Goal: Task Accomplishment & Management: Use online tool/utility

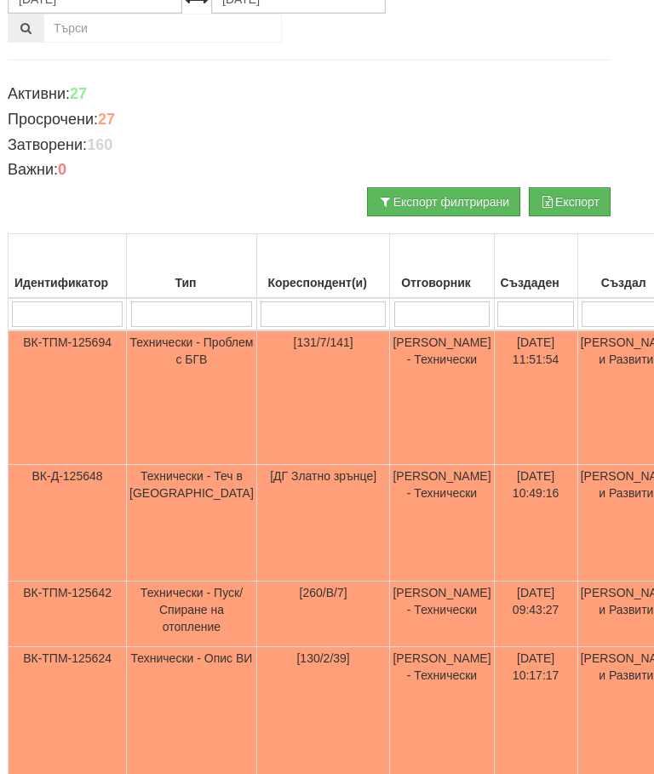
scroll to position [207, 17]
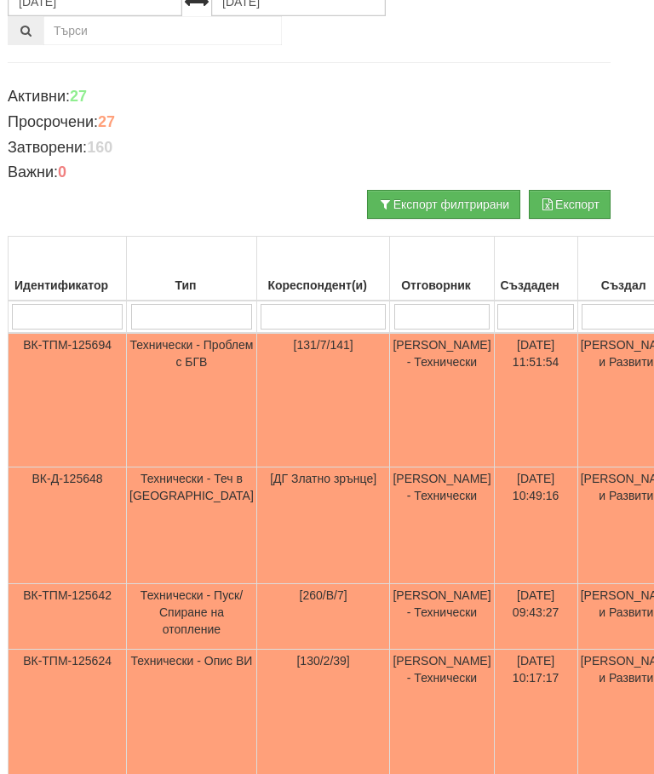
click at [394, 311] on input "search" at bounding box center [442, 317] width 96 height 26
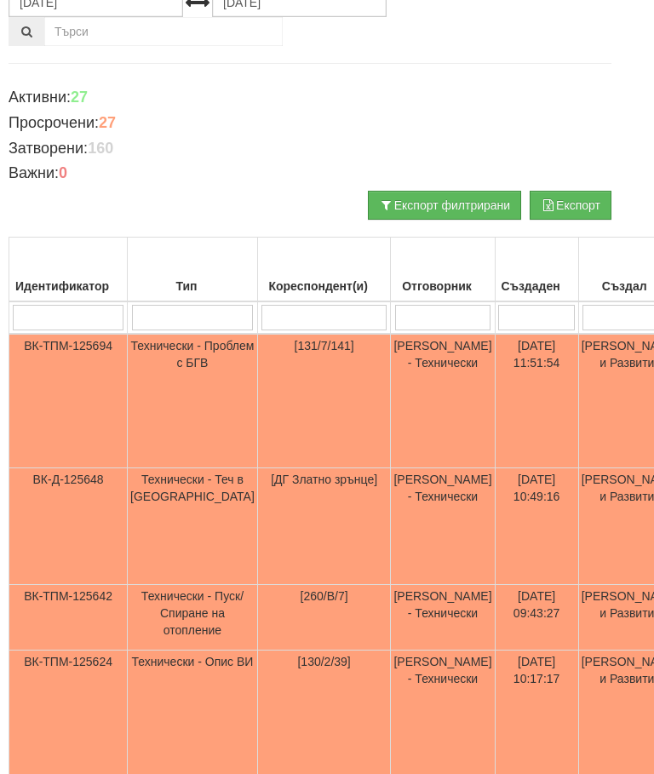
type input "П"
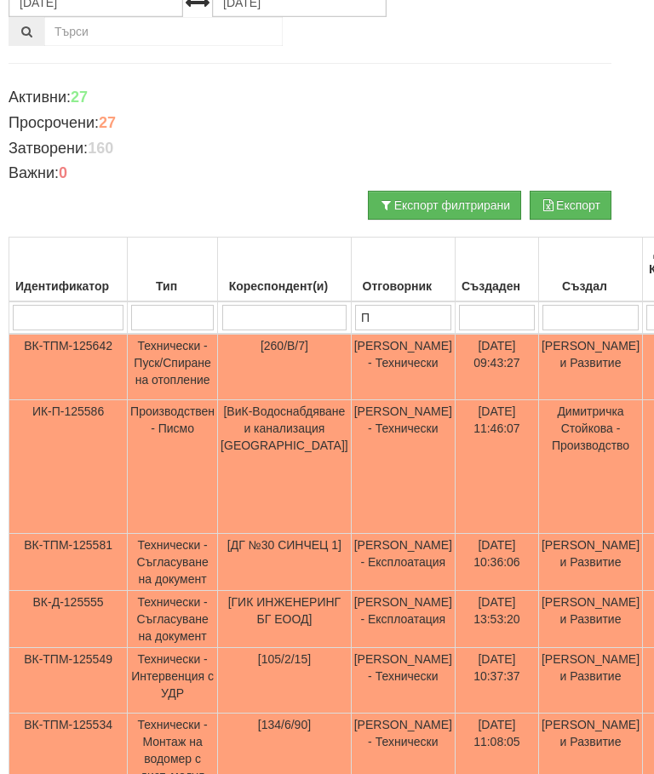
type input "Пе"
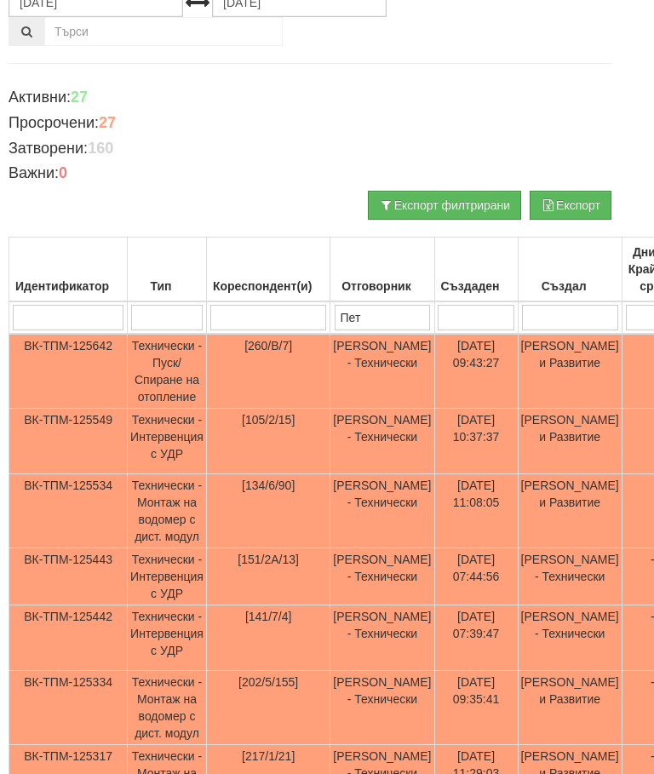
type input "Петъ"
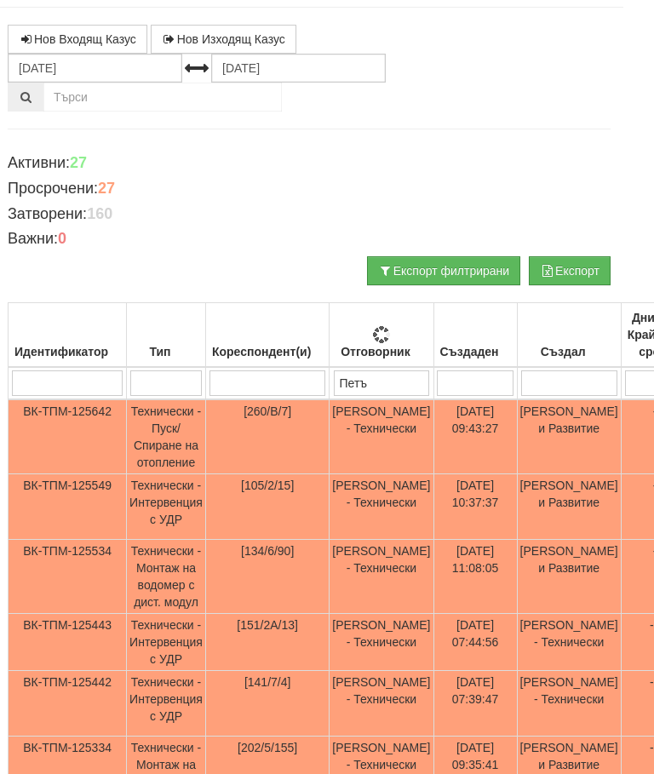
type input "Петър"
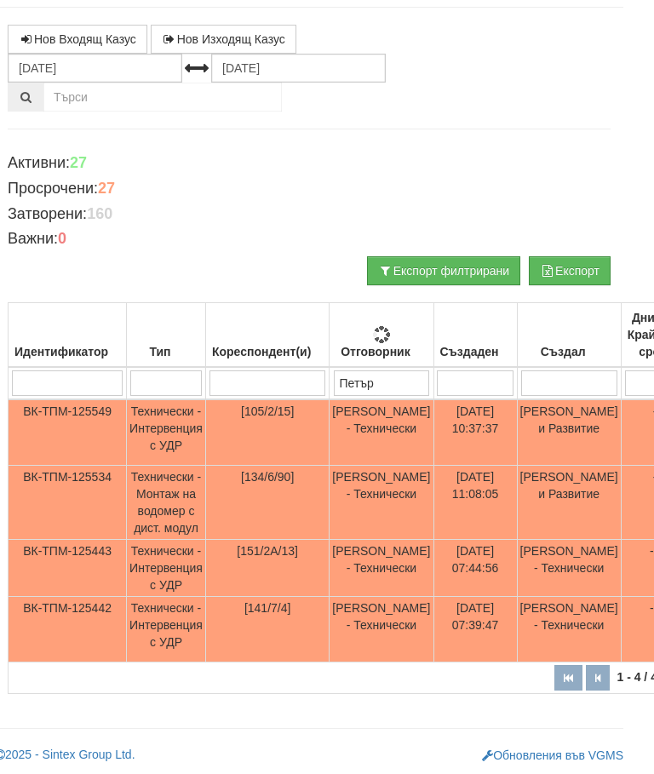
type input "Петър"
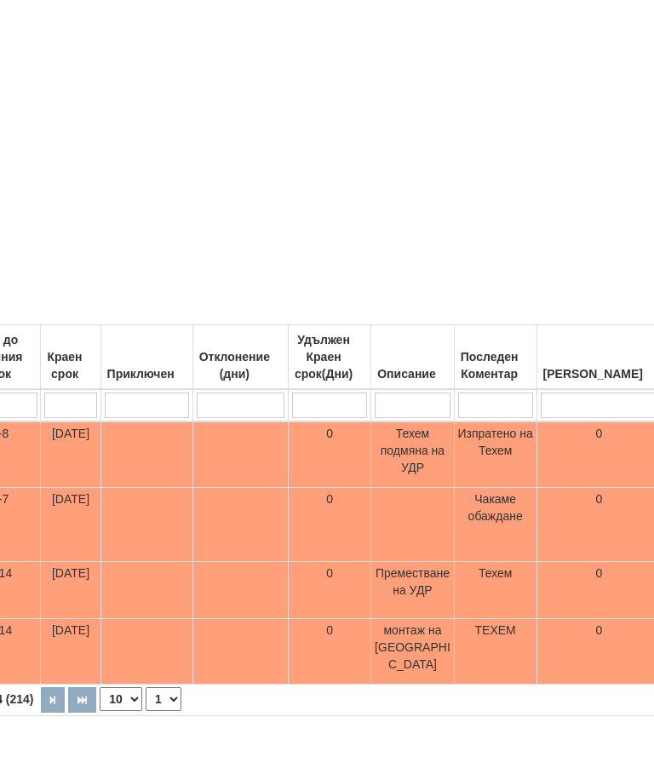
type input "Петър"
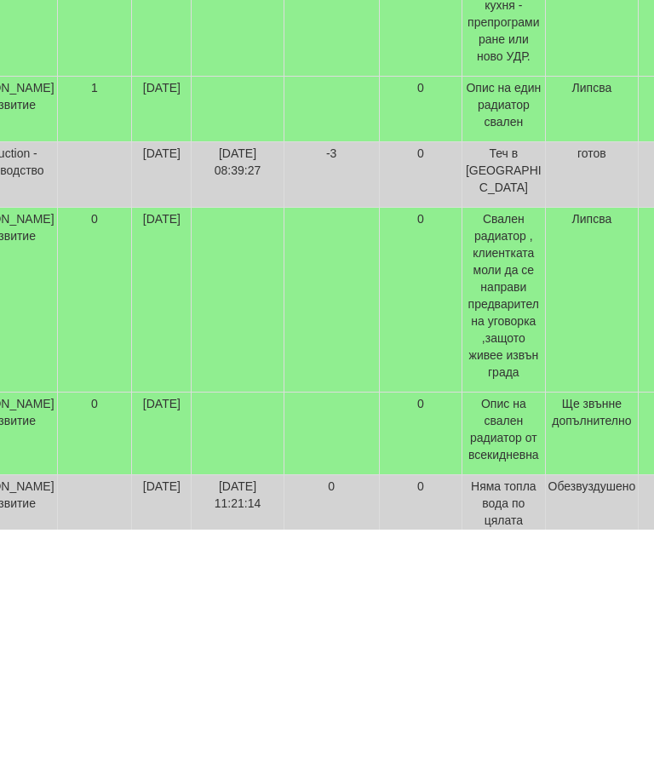
scroll to position [478, 0]
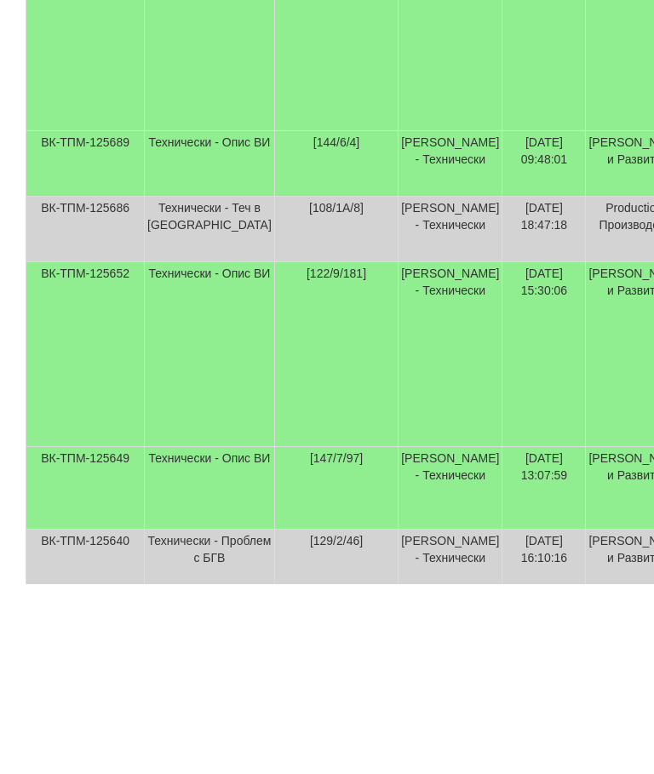
click at [586, 322] on td "Женя Димитрова - Клиенти и Развитие" at bounding box center [638, 355] width 104 height 66
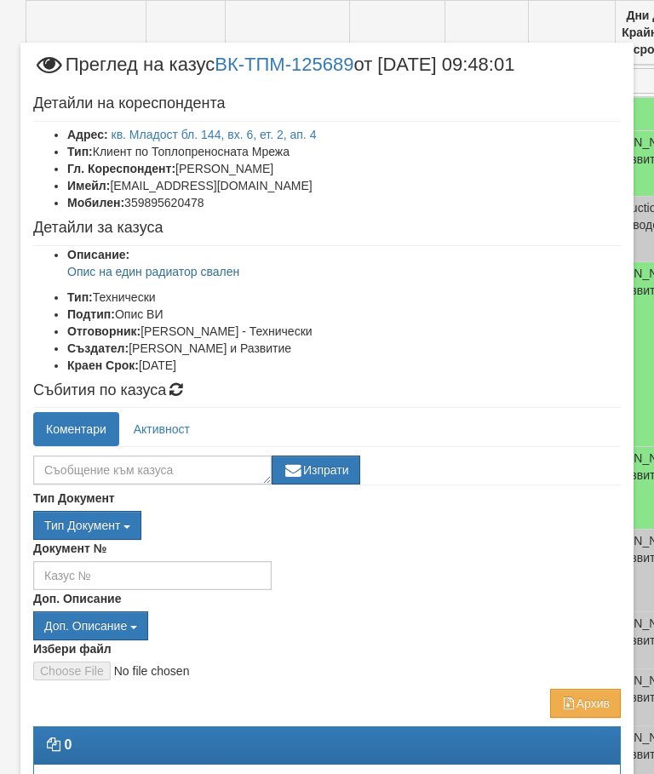
click at [171, 133] on link "кв. Младост бл. 144, вх. 6, ет. 2, ап. 4" at bounding box center [214, 135] width 205 height 14
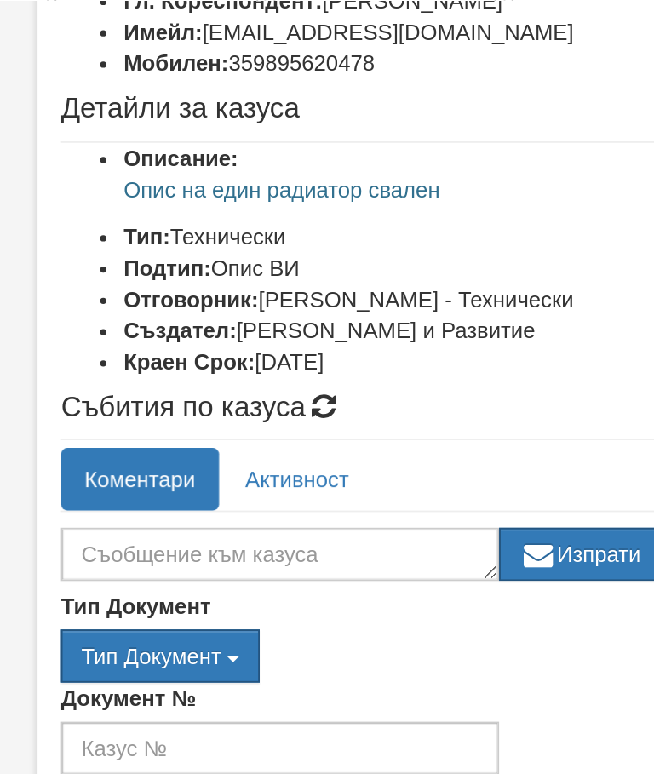
scroll to position [534, 0]
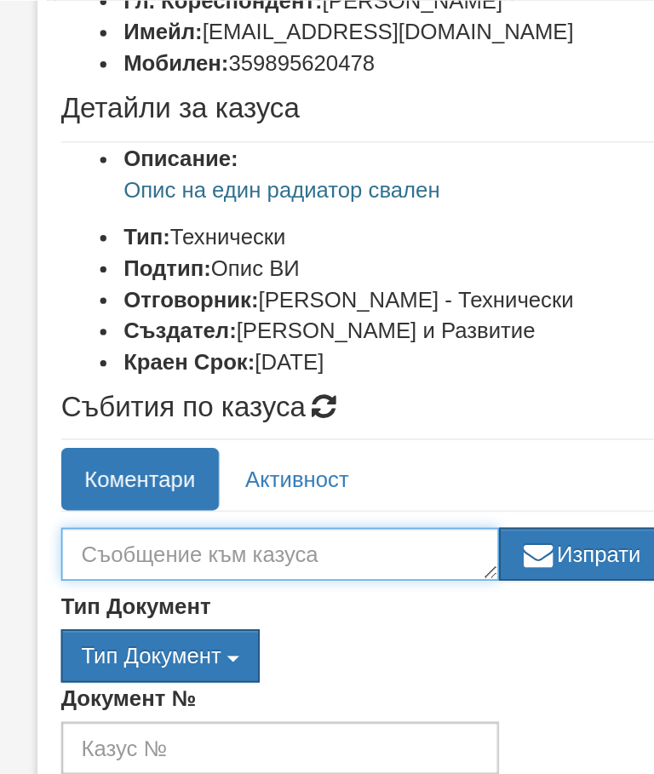
click at [214, 296] on textarea at bounding box center [152, 301] width 238 height 29
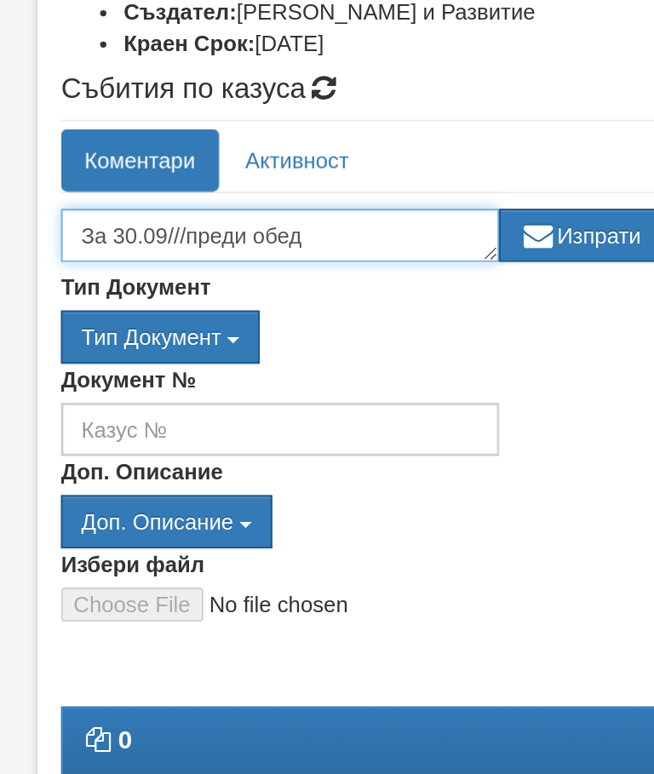
type textarea "За 30.09///преди обед"
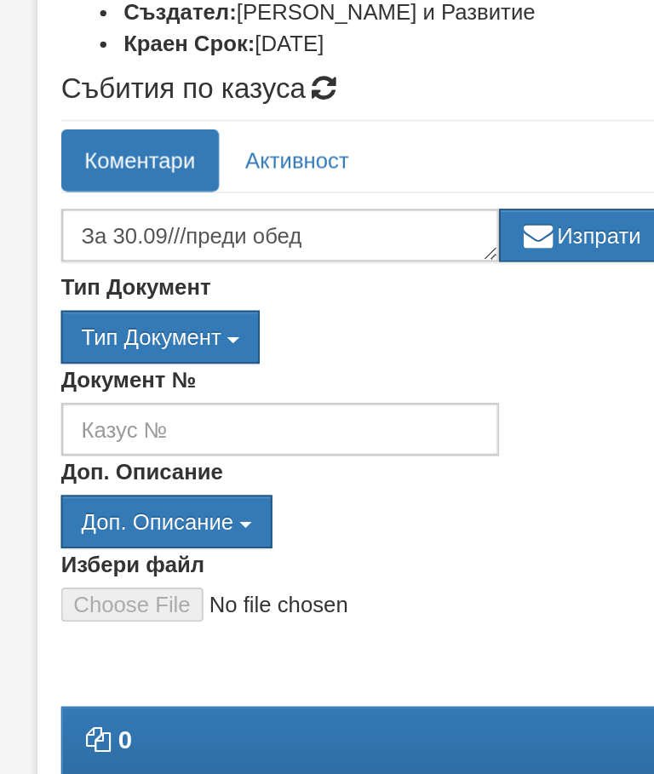
click at [326, 287] on button "Изпрати" at bounding box center [316, 301] width 89 height 29
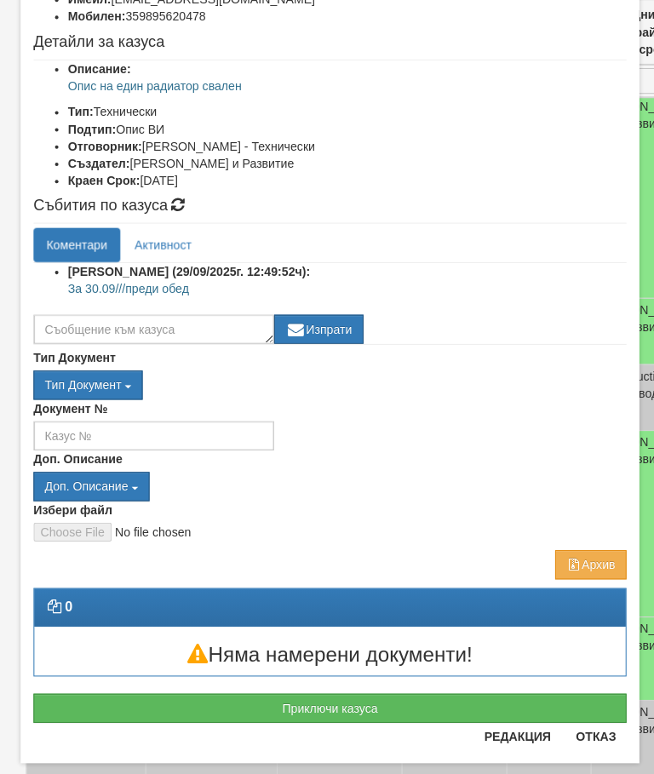
scroll to position [189, 0]
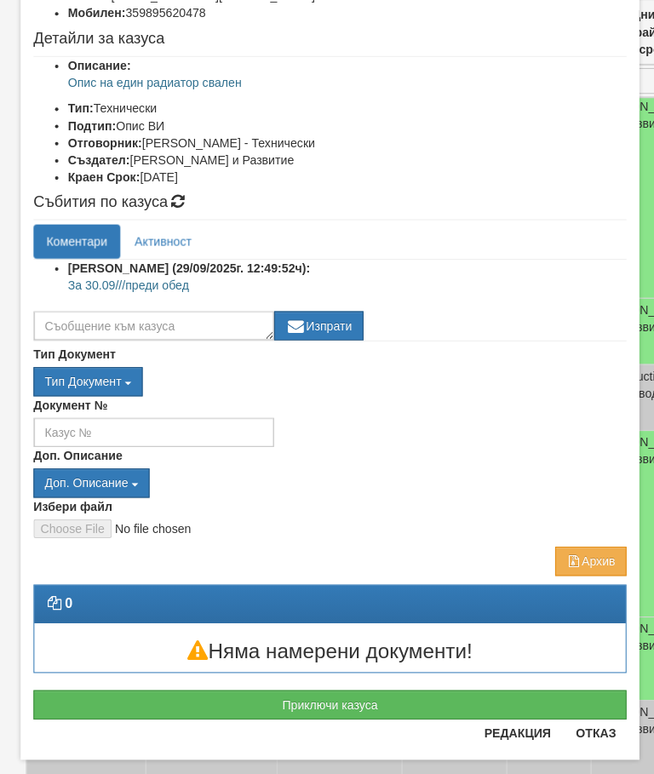
click at [601, 731] on button "Отказ" at bounding box center [590, 726] width 60 height 27
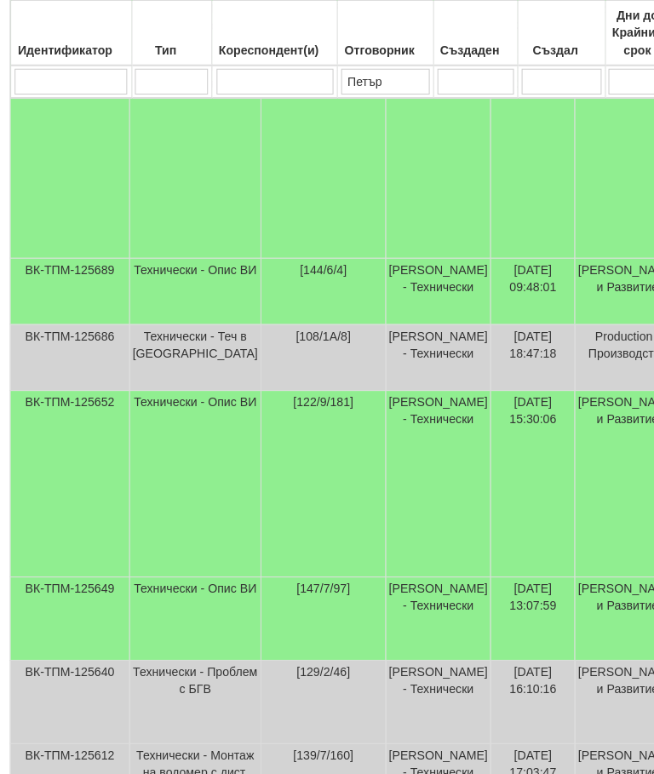
scroll to position [544, 14]
click at [571, 459] on td "Женя Димитрова - Клиенти и Развитие" at bounding box center [623, 479] width 104 height 185
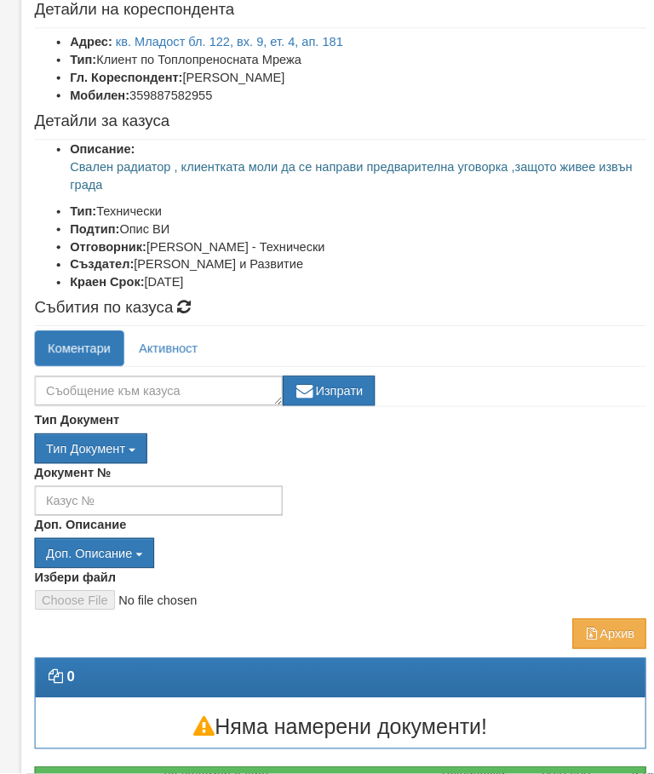
scroll to position [58, 0]
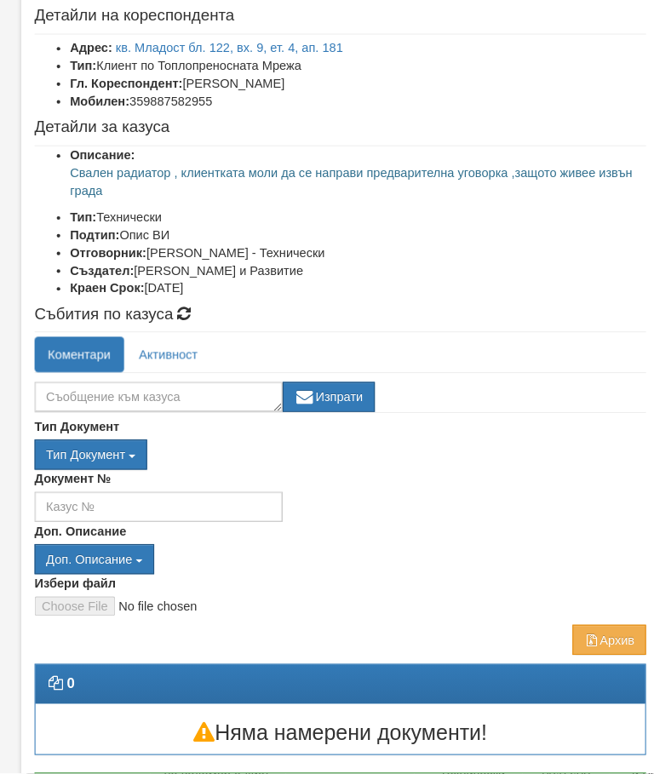
click at [323, 70] on link "кв. Младост бл. 122, вх. 9, ет. 4, ап. 181" at bounding box center [221, 77] width 219 height 14
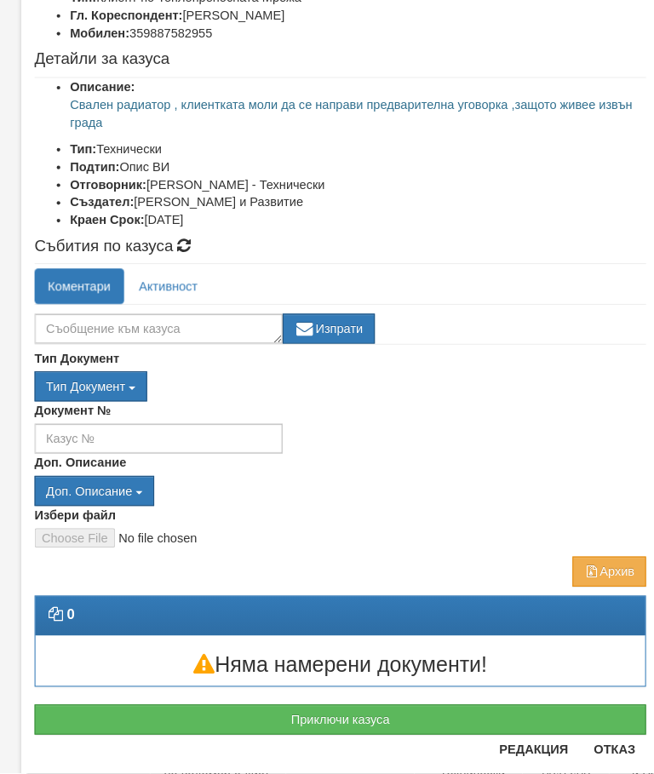
scroll to position [157, 0]
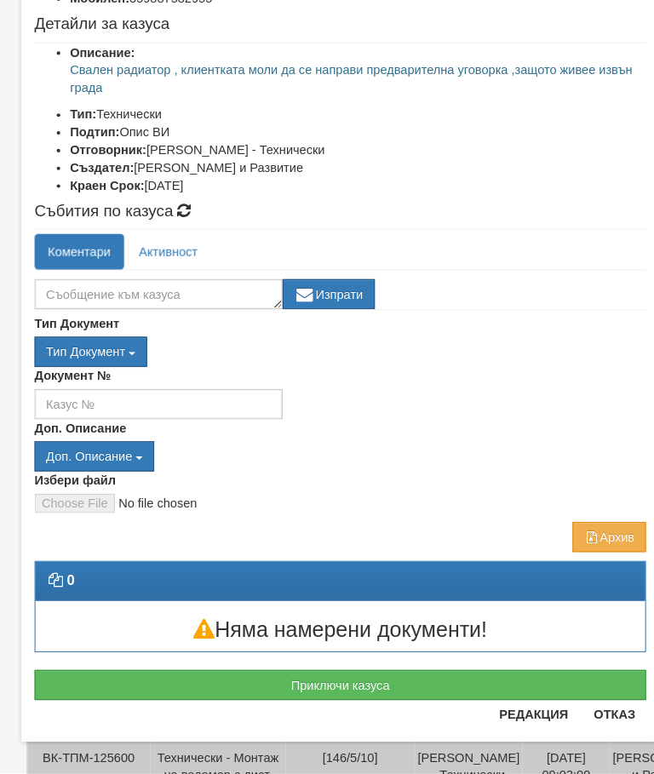
click at [423, 674] on button "Приключи казуса" at bounding box center [326, 688] width 587 height 29
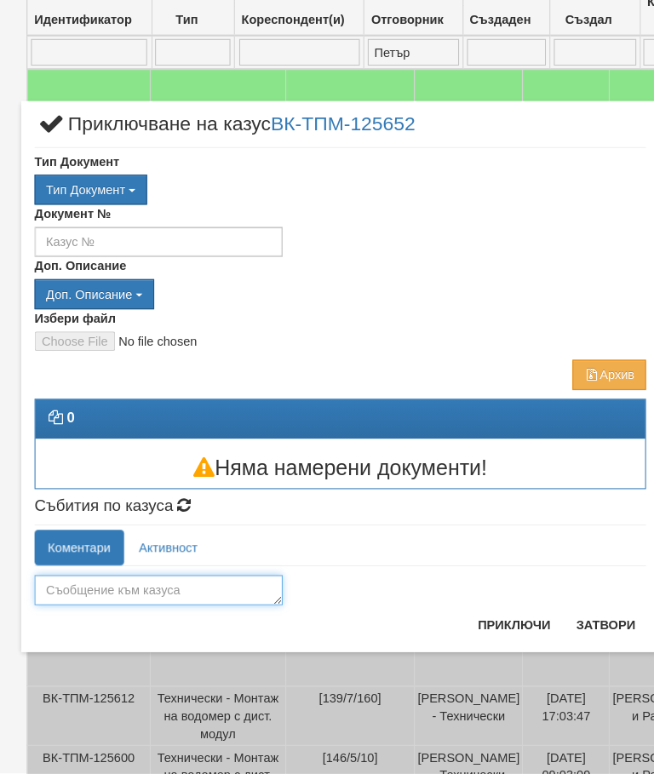
click at [78, 583] on textarea at bounding box center [152, 597] width 238 height 29
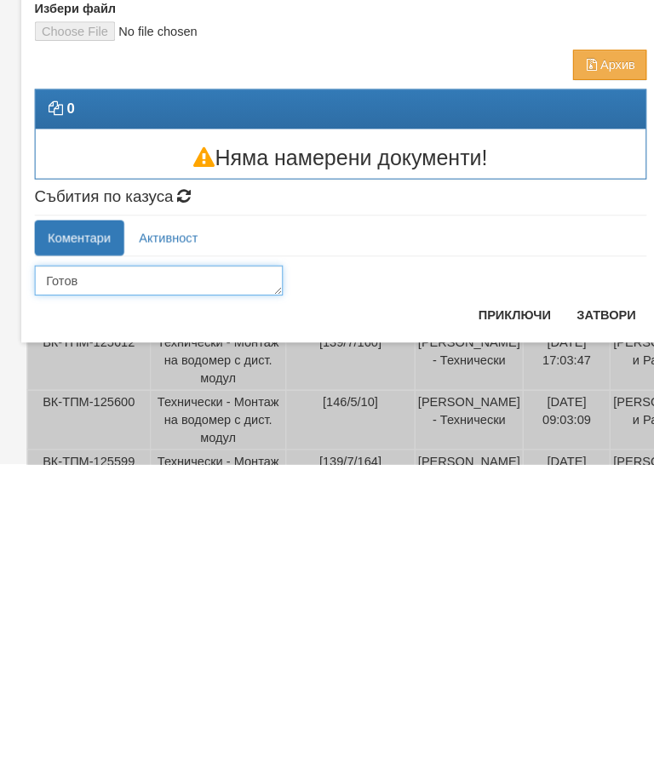
type textarea "Готов"
click at [488, 617] on button "Приключи" at bounding box center [494, 630] width 90 height 27
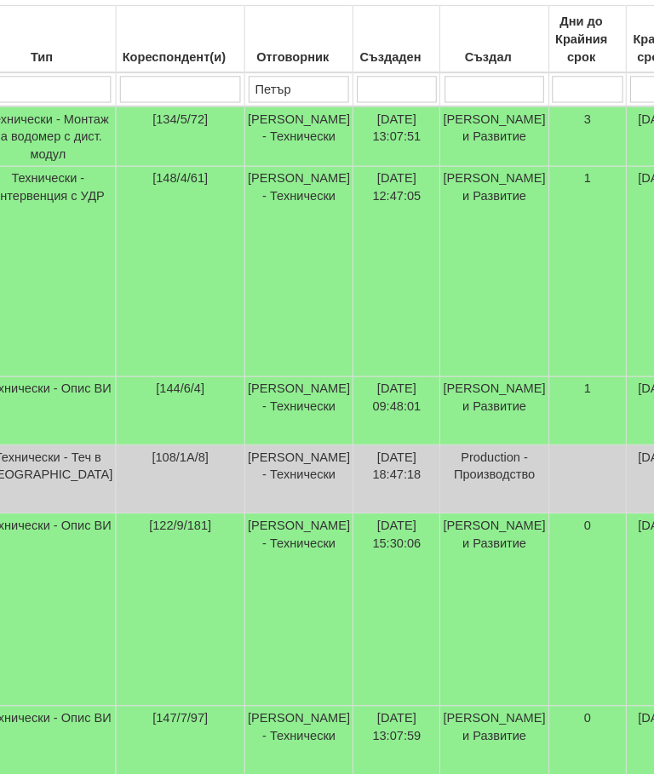
scroll to position [327, 91]
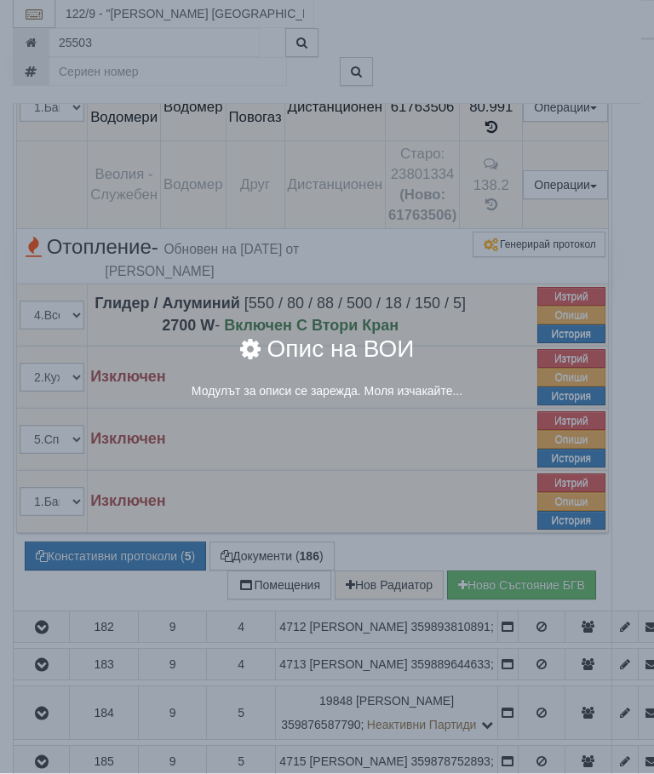
scroll to position [968, 0]
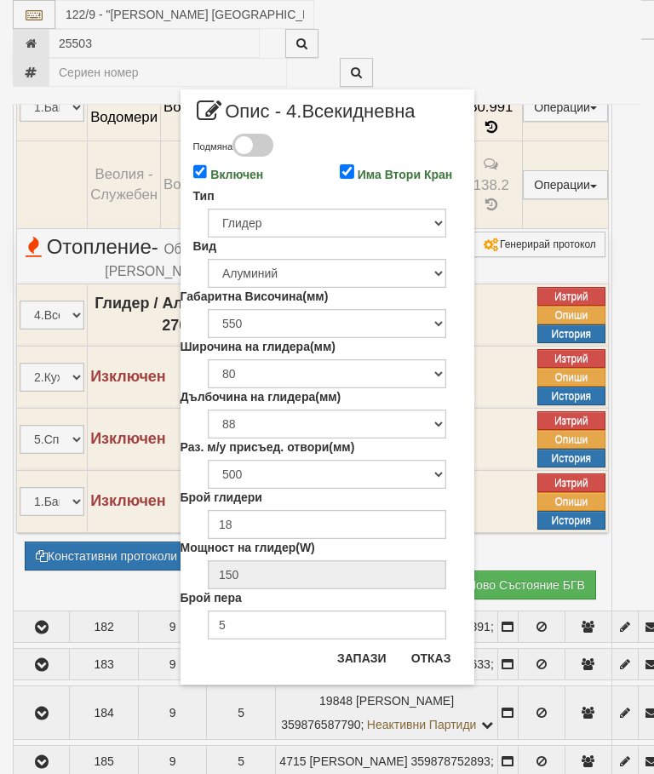
click at [199, 170] on input "Включен" at bounding box center [200, 171] width 14 height 14
checkbox input "false"
click at [358, 657] on button "Запази" at bounding box center [362, 658] width 70 height 27
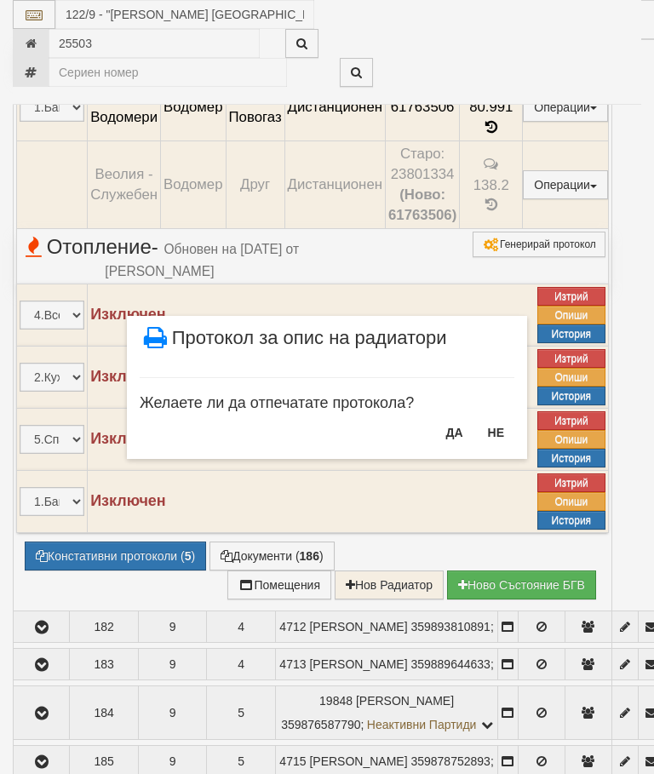
click at [492, 434] on button "НЕ" at bounding box center [496, 432] width 37 height 27
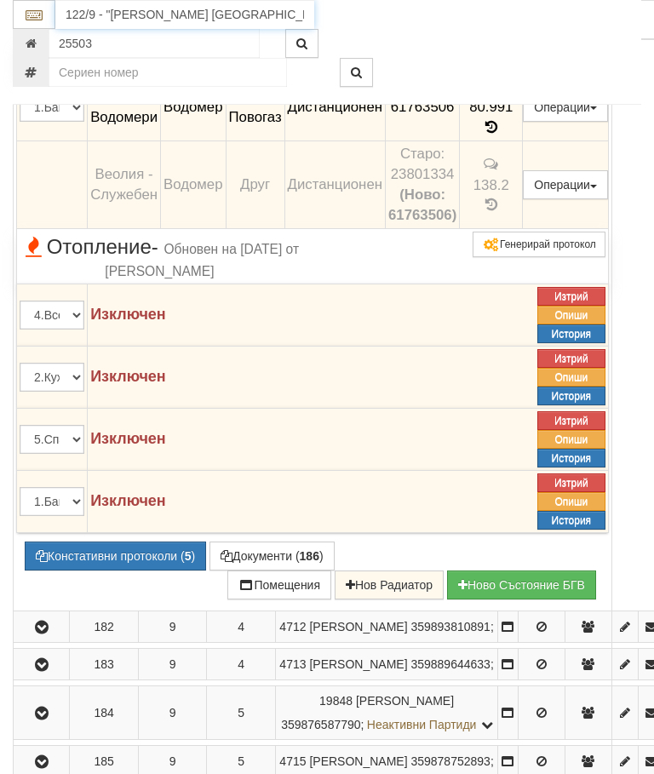
click at [164, 14] on input "122/9 - "ВЕОЛИЯ ЕНЕРДЖИ ВАРНА " ЕАД" at bounding box center [184, 14] width 259 height 29
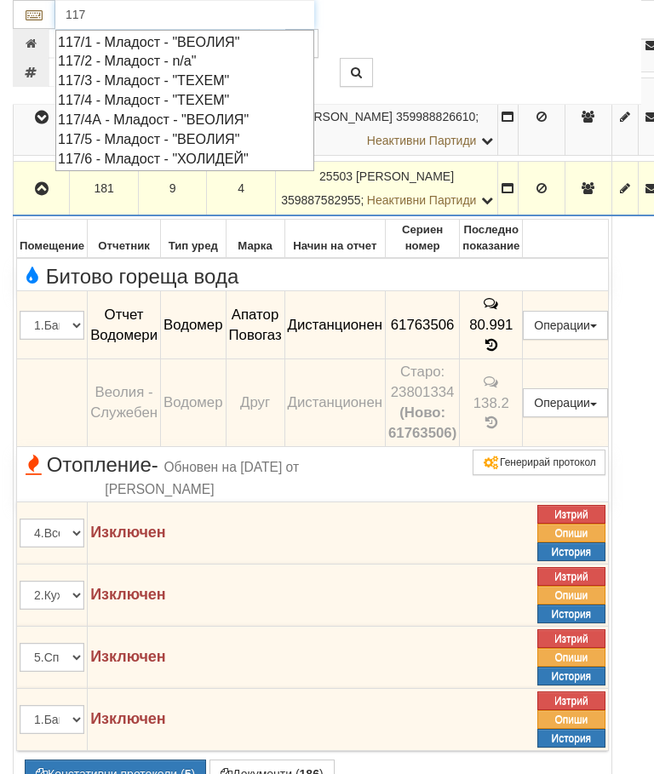
click at [71, 110] on div "117/4А - Младост - "ВЕОЛИЯ"" at bounding box center [185, 120] width 254 height 20
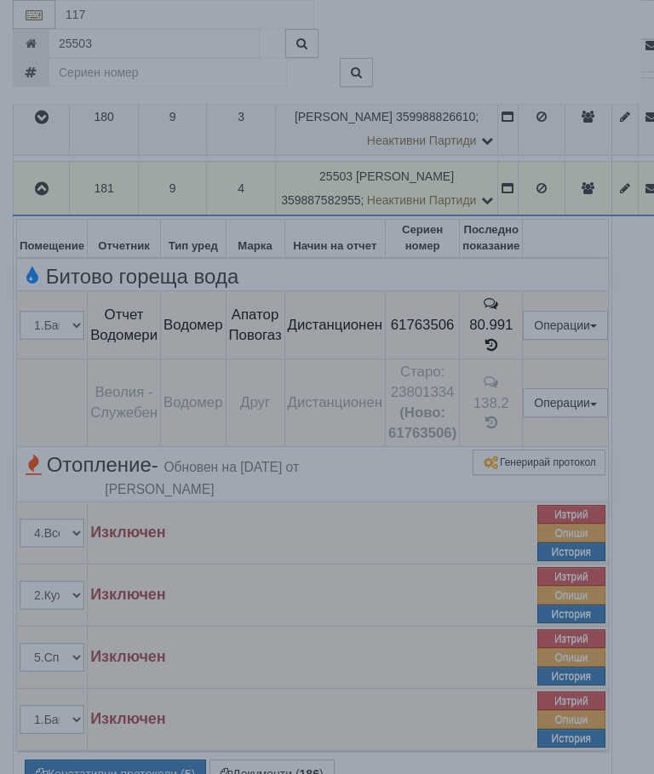
type input "117/4А - Младост - "ВЕОЛИЯ""
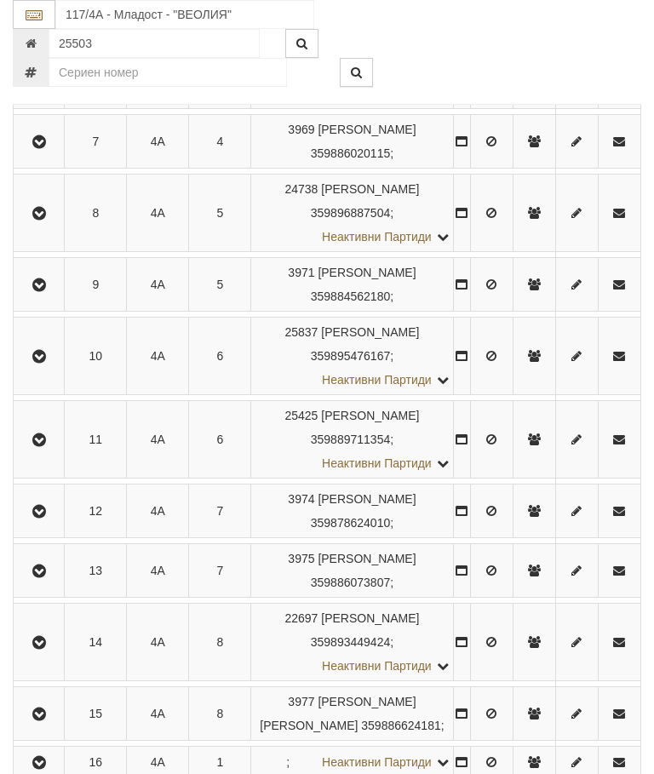
scroll to position [37, 0]
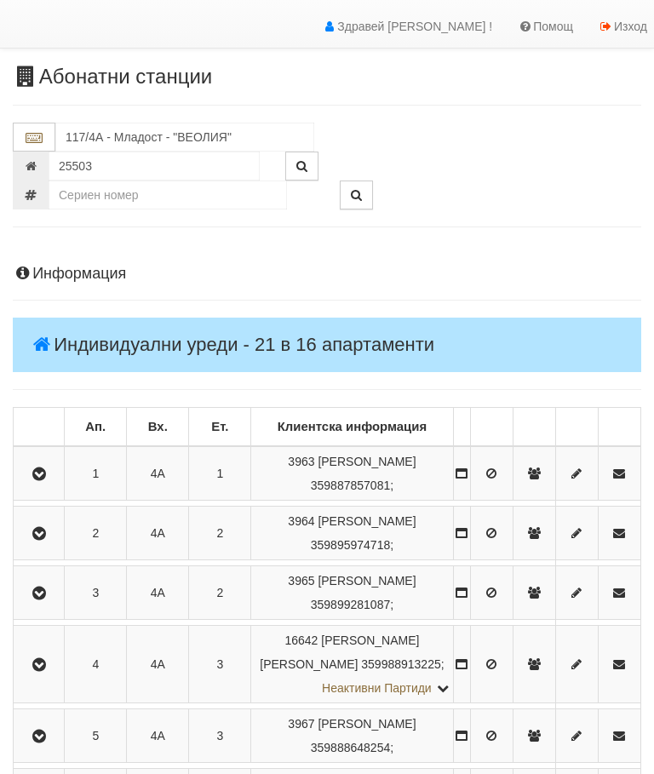
click at [34, 533] on icon "button" at bounding box center [39, 534] width 20 height 12
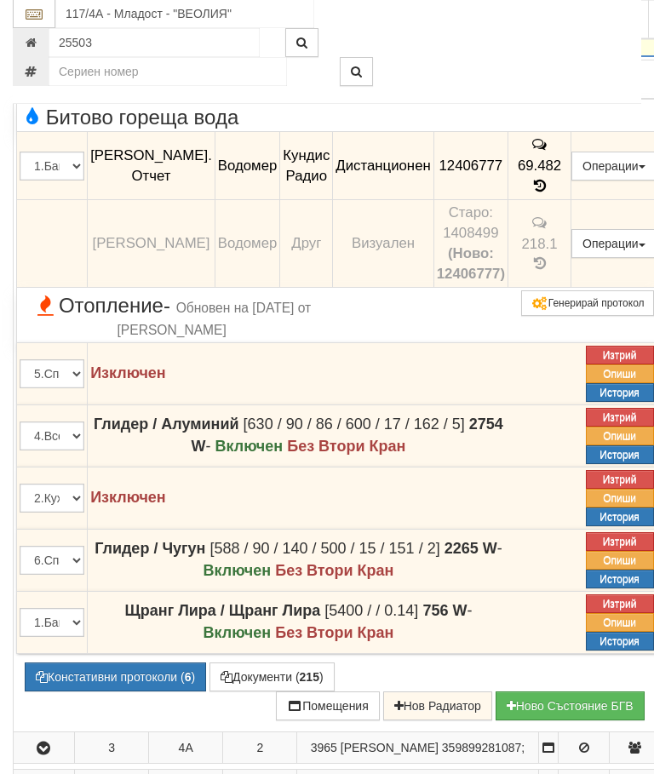
scroll to position [498, 0]
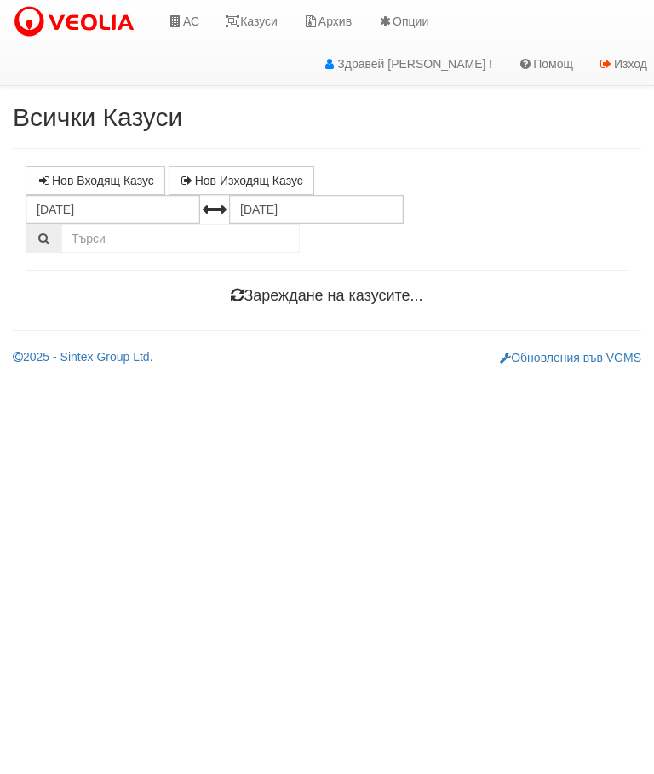
scroll to position [0, 6]
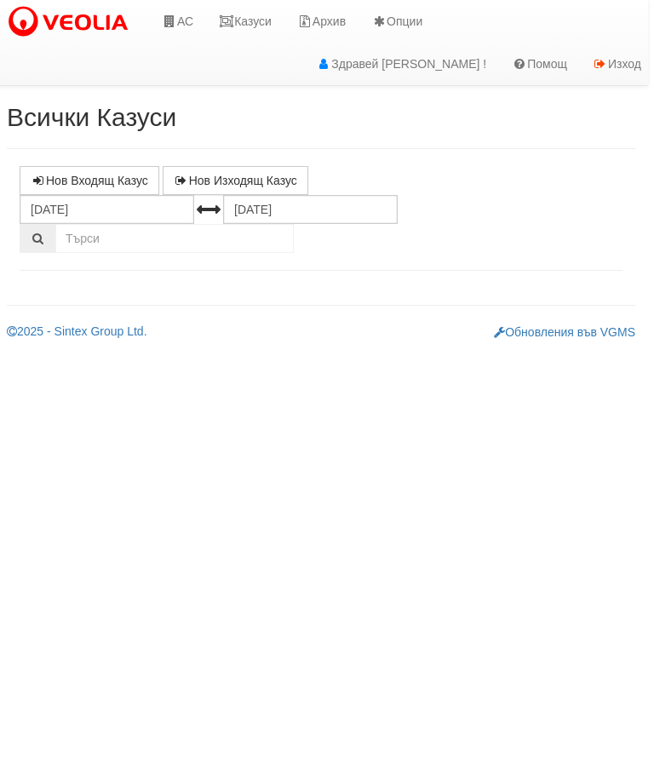
select select "10"
select select "1"
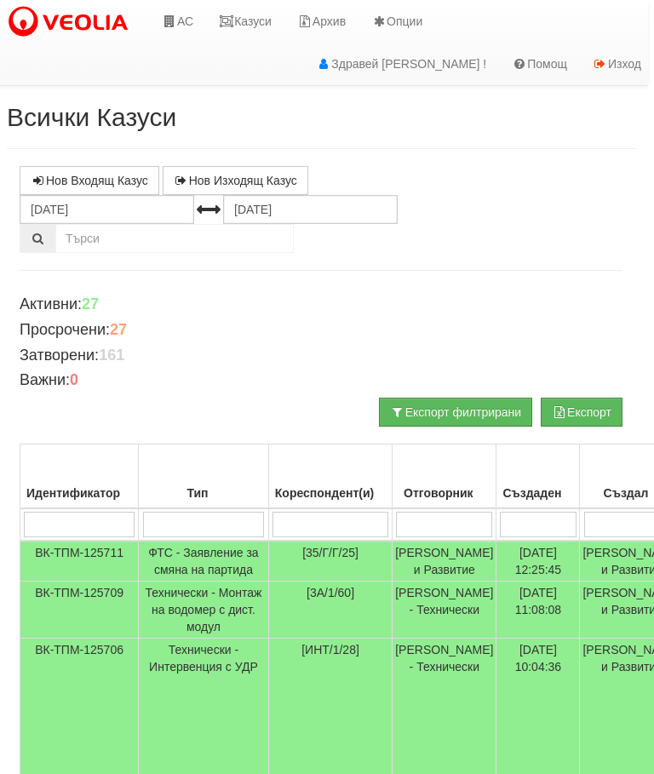
click at [318, 519] on input "search" at bounding box center [330, 525] width 116 height 26
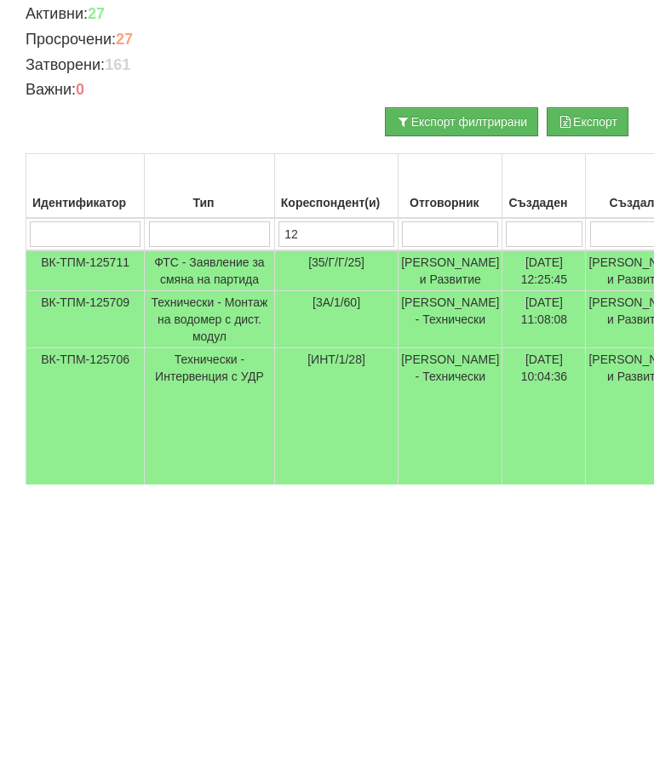
type input "122"
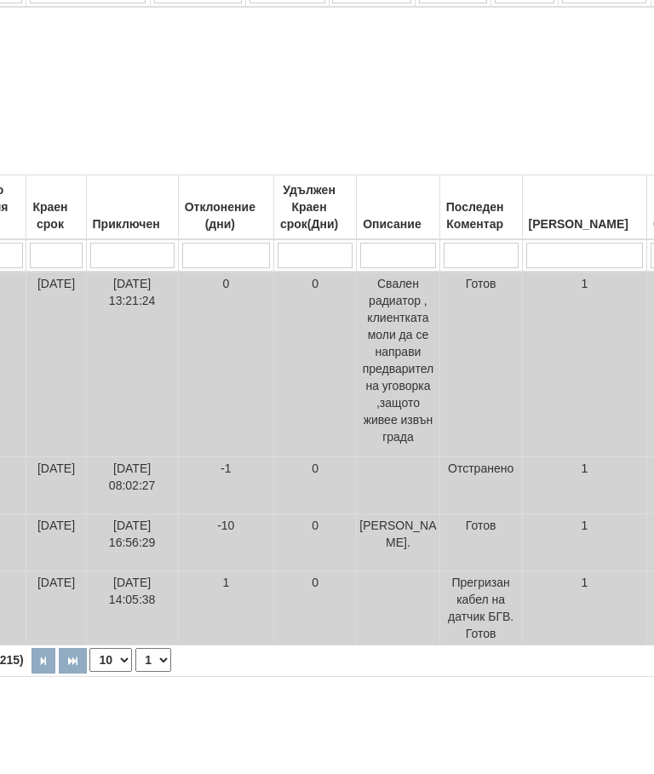
scroll to position [179, 190]
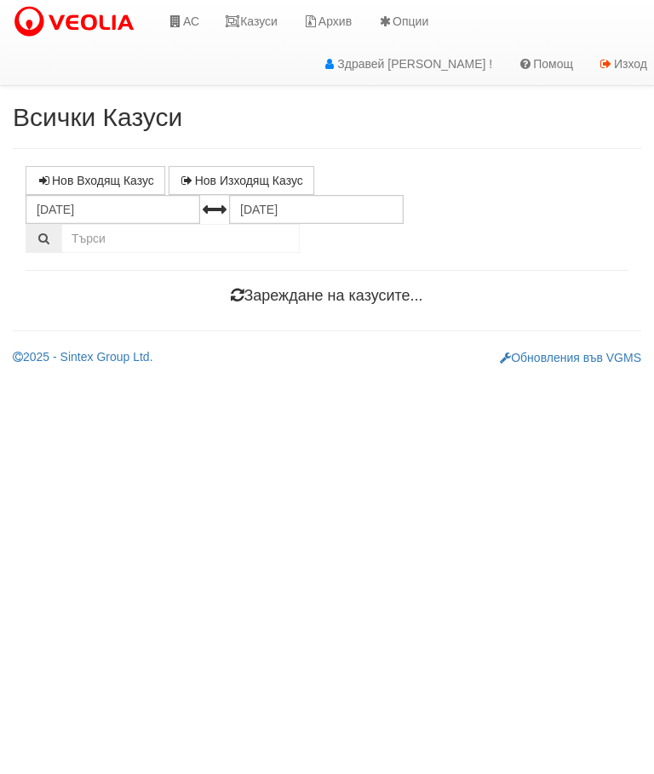
scroll to position [0, 6]
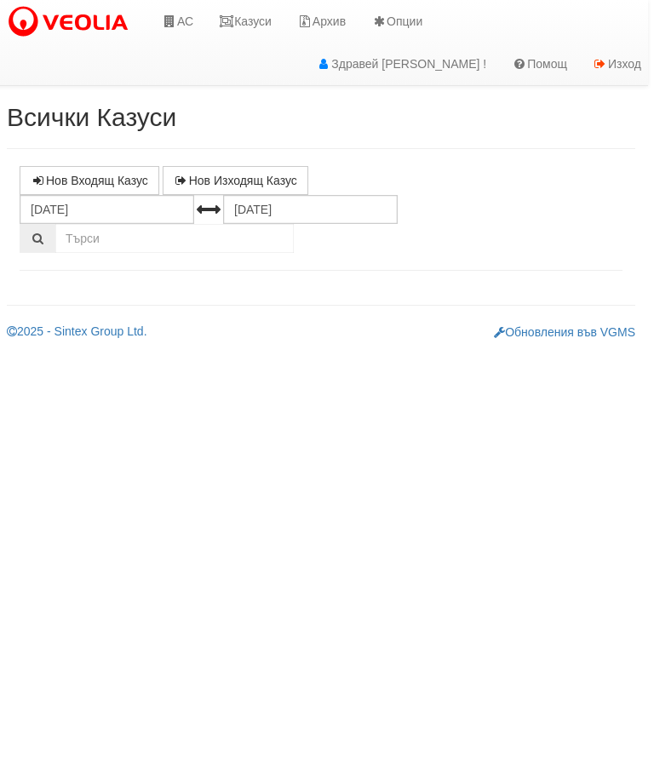
select select "10"
select select "1"
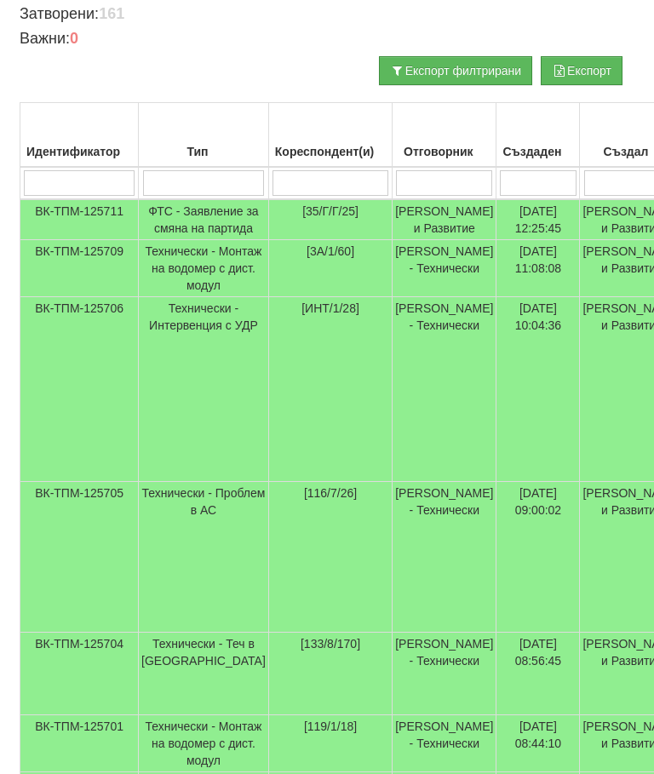
scroll to position [356, 6]
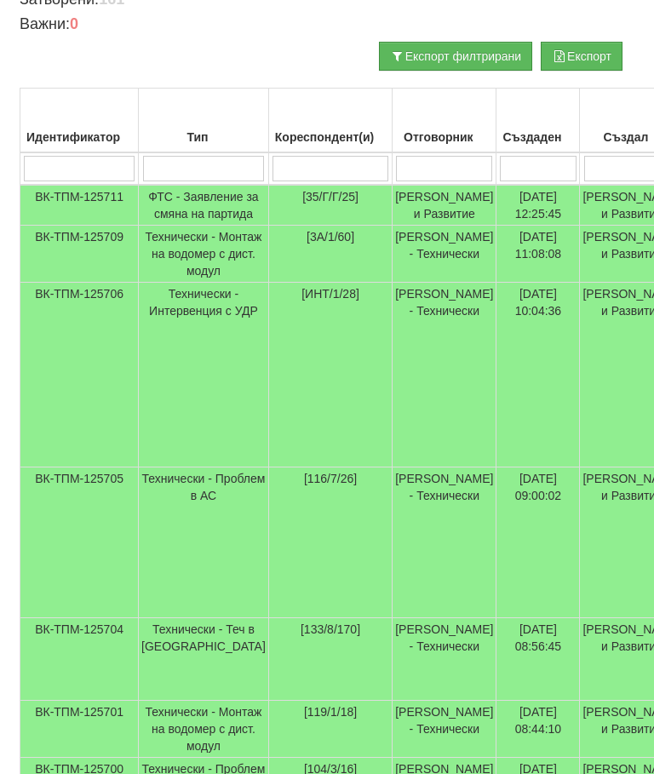
click at [580, 402] on td "[PERSON_NAME] и Развитие" at bounding box center [632, 375] width 104 height 185
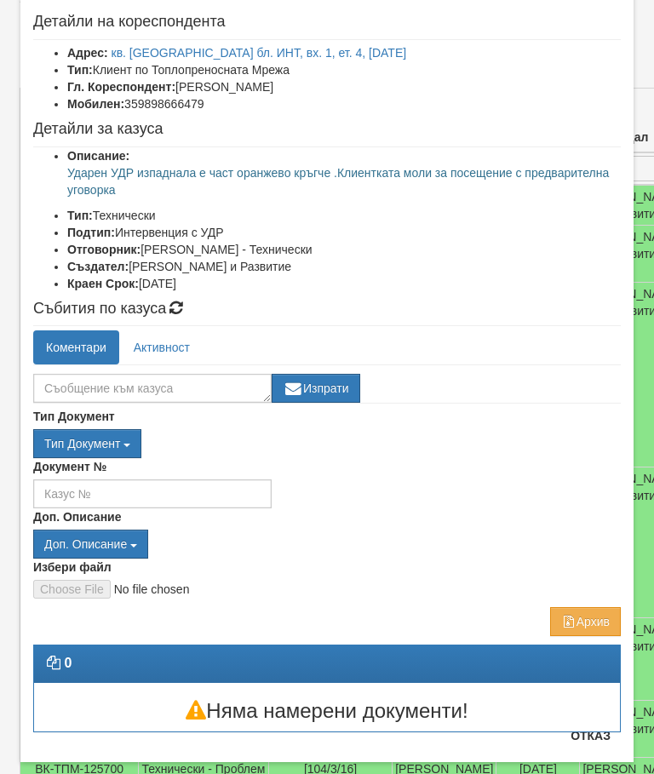
scroll to position [49, 0]
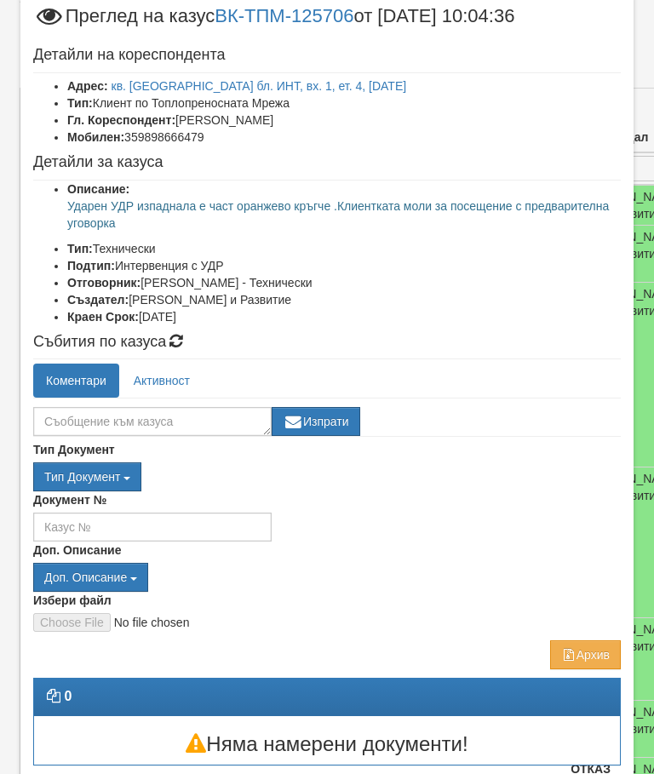
click at [324, 51] on h4 "Детайли на кореспондента" at bounding box center [326, 55] width 587 height 17
click at [322, 81] on link "кв. Трошево бл. ИНТ, вх. 1, ет. 4, ап. 28" at bounding box center [259, 86] width 295 height 14
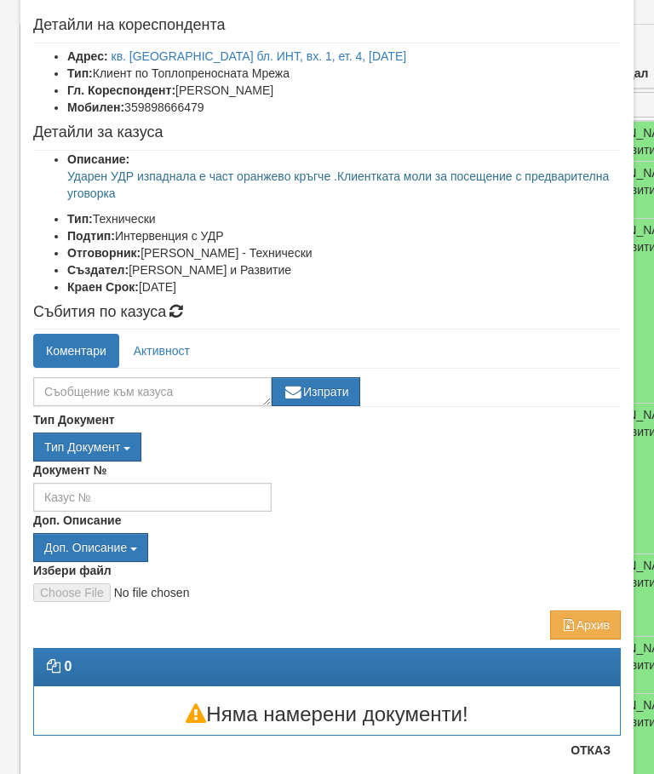
scroll to position [66, 0]
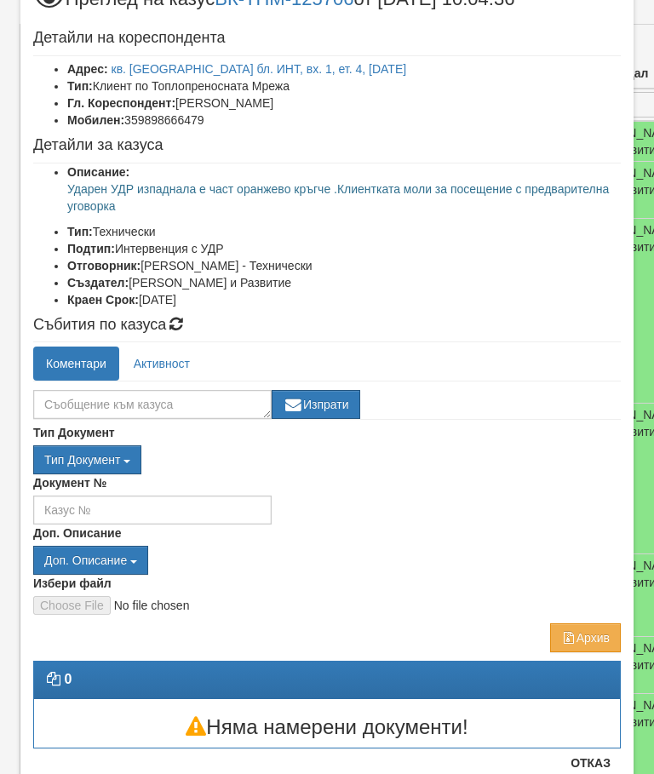
click at [450, 246] on li "Подтип: Интервенция с УДР" at bounding box center [343, 248] width 553 height 17
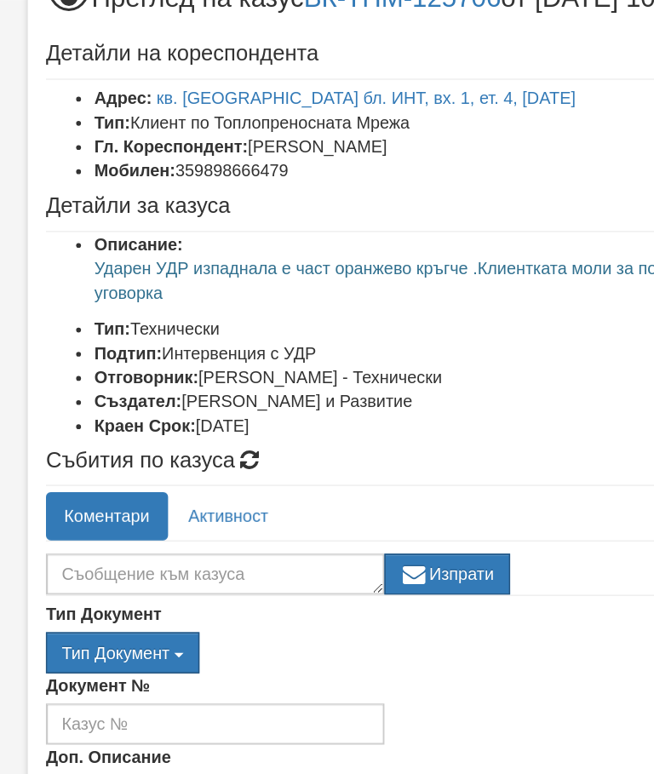
scroll to position [376, 0]
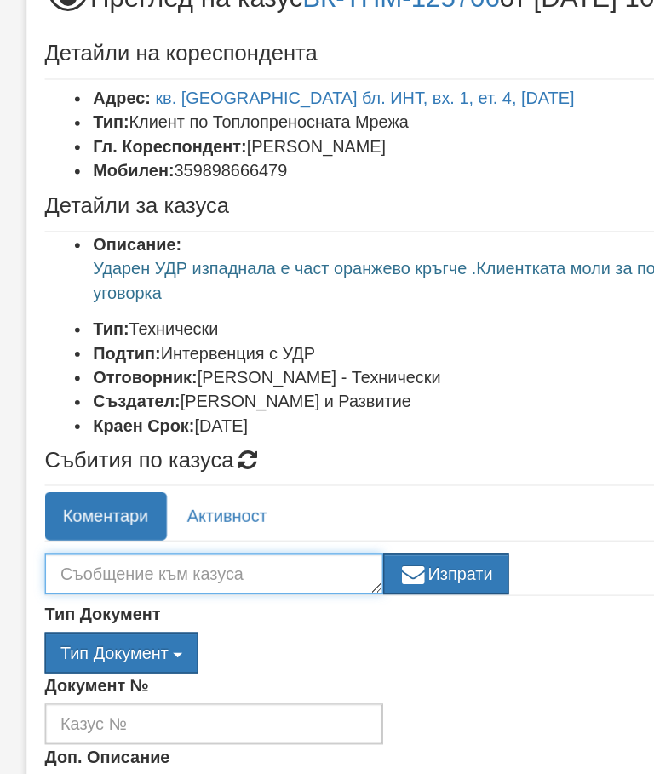
click at [57, 409] on textarea at bounding box center [152, 404] width 238 height 29
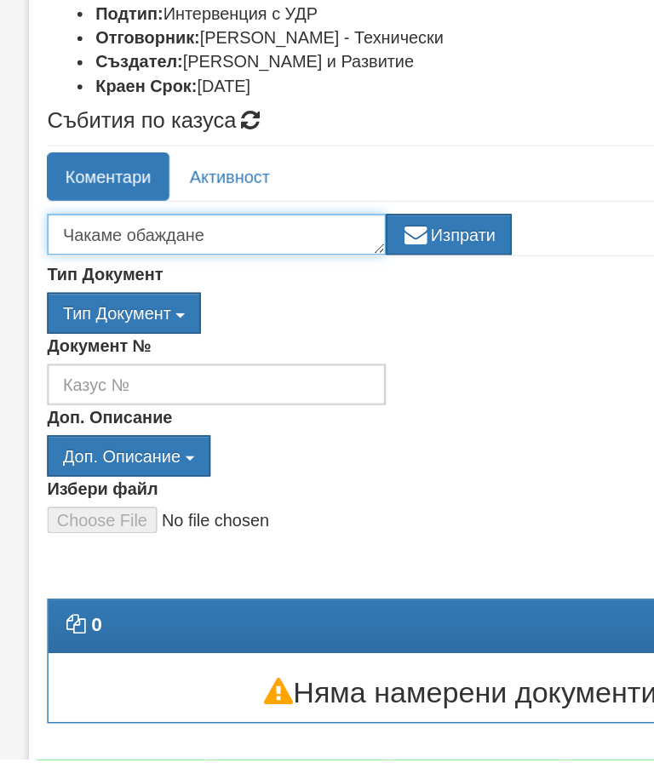
type textarea "Чакаме обаждане"
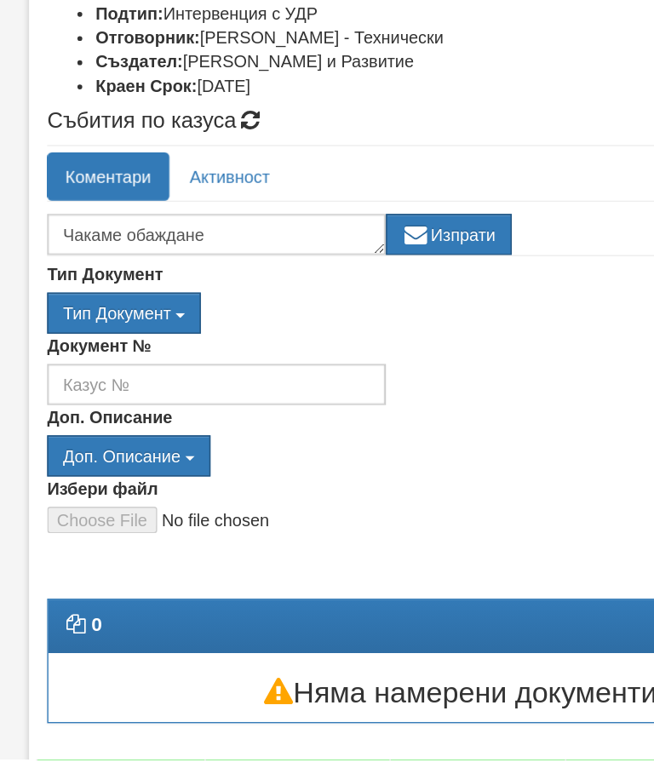
click at [338, 390] on button "Изпрати" at bounding box center [316, 404] width 89 height 29
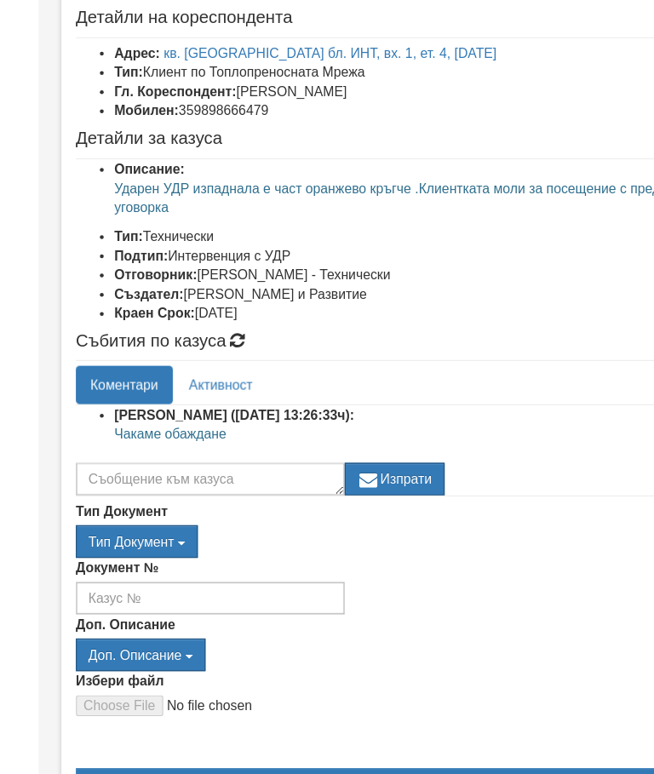
scroll to position [296, 0]
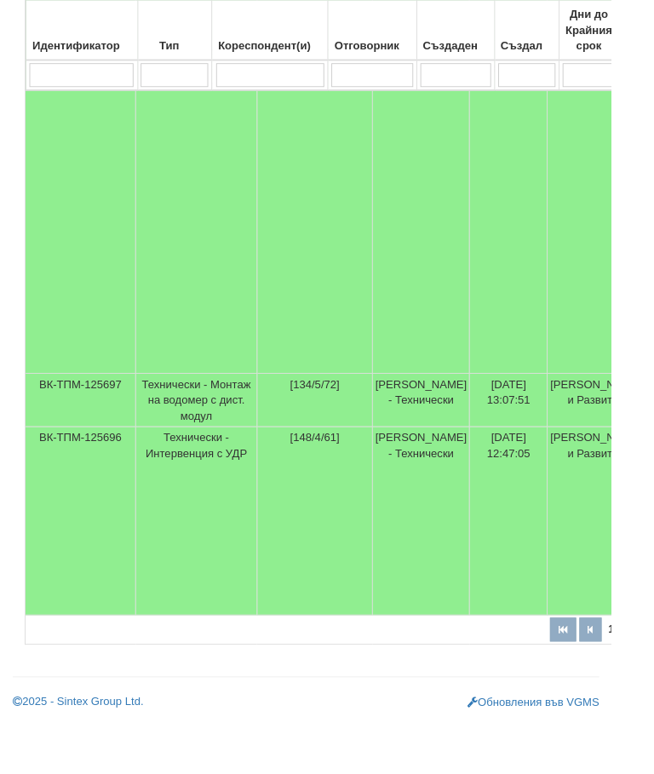
scroll to position [1168, 0]
click at [586, 458] on td "Женя Димитрова - Клиенти и Развитие" at bounding box center [638, 429] width 104 height 57
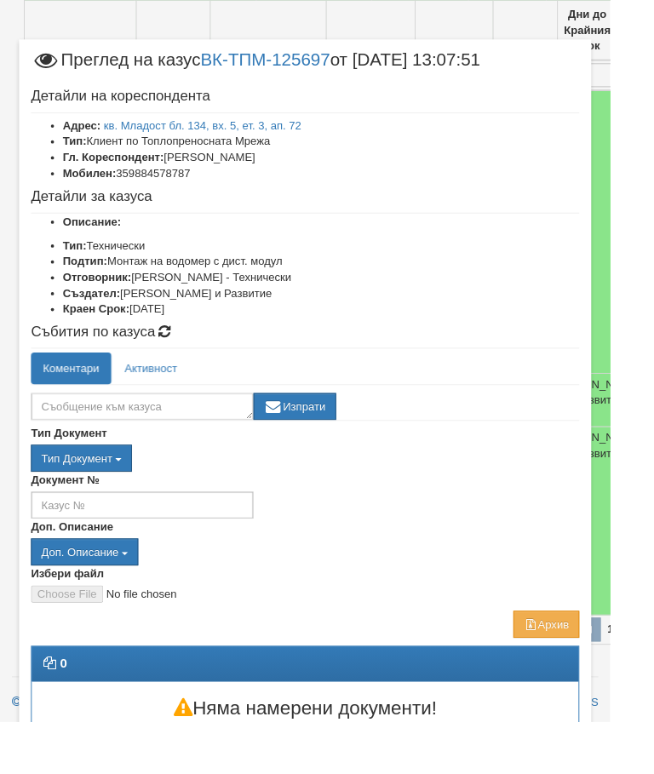
scroll to position [1169, 5]
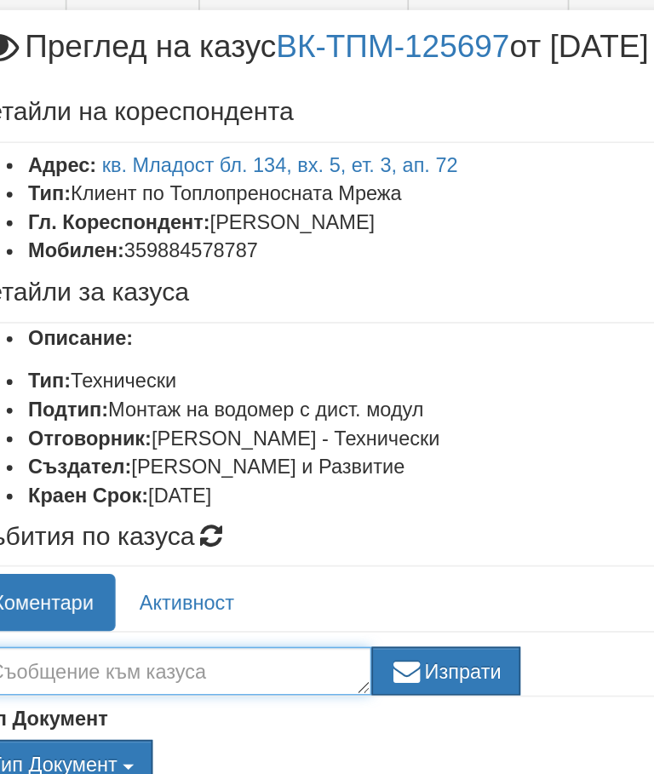
click at [50, 421] on textarea at bounding box center [152, 435] width 238 height 29
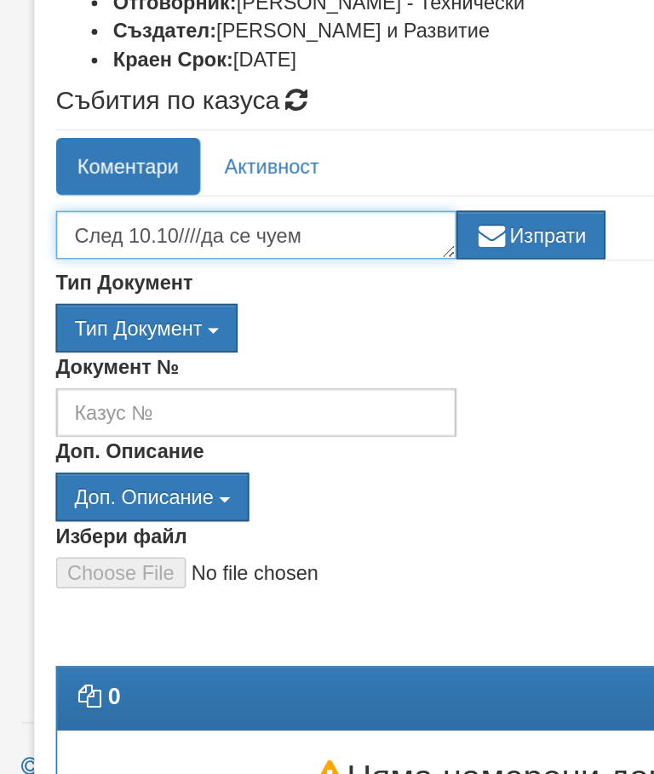
type textarea "След 10.10////да се чуем"
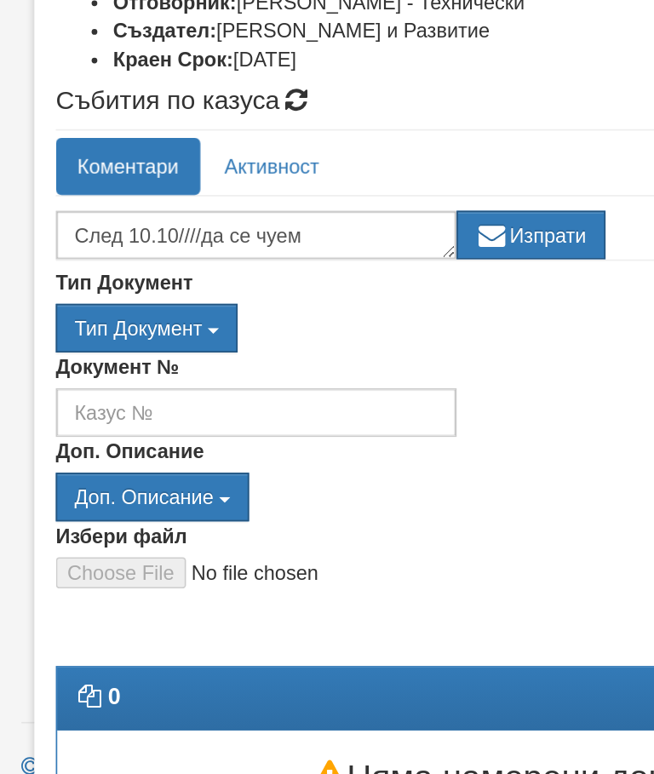
click at [330, 421] on button "Изпрати" at bounding box center [316, 435] width 89 height 29
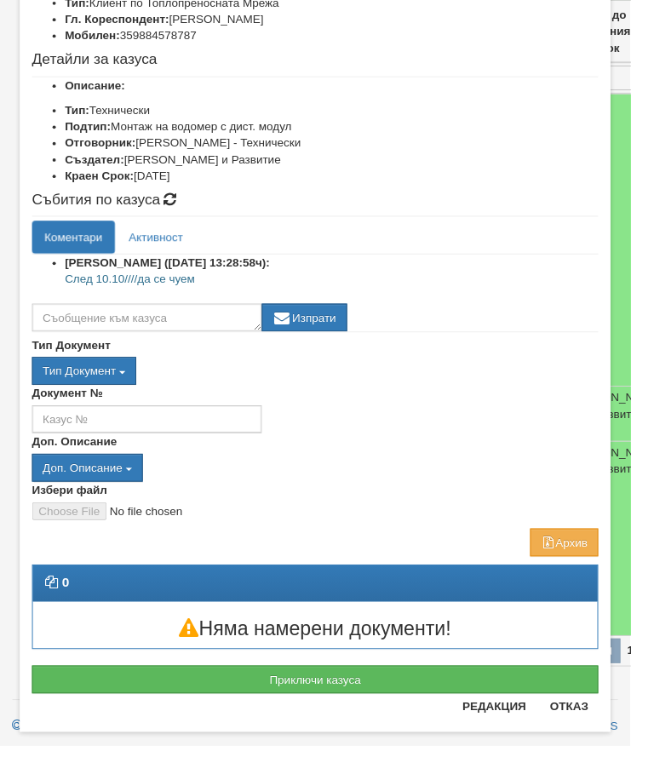
scroll to position [148, 0]
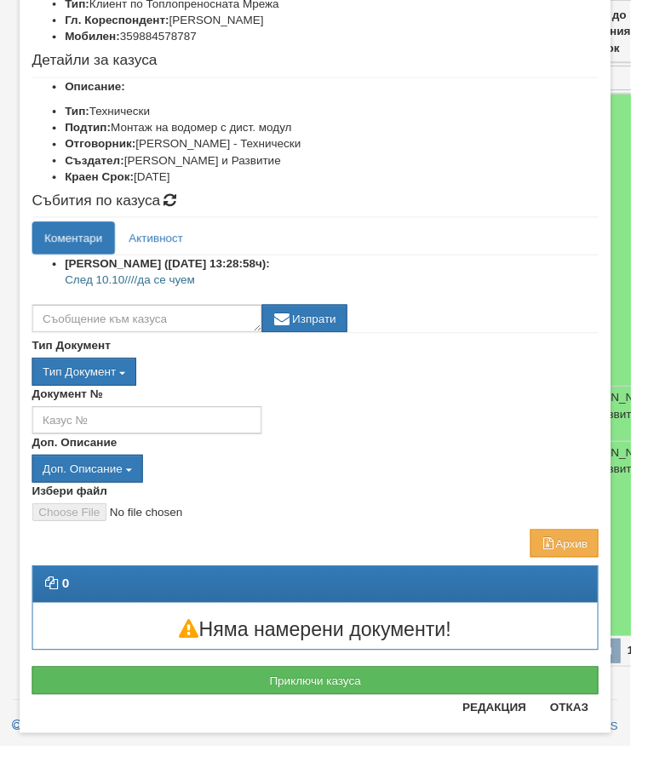
click at [607, 746] on button "Отказ" at bounding box center [590, 733] width 60 height 27
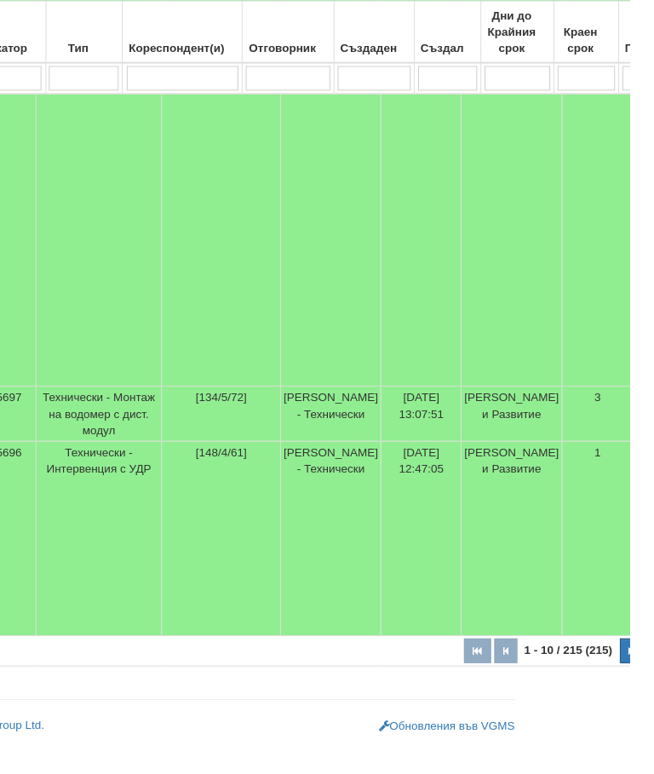
scroll to position [1183, 115]
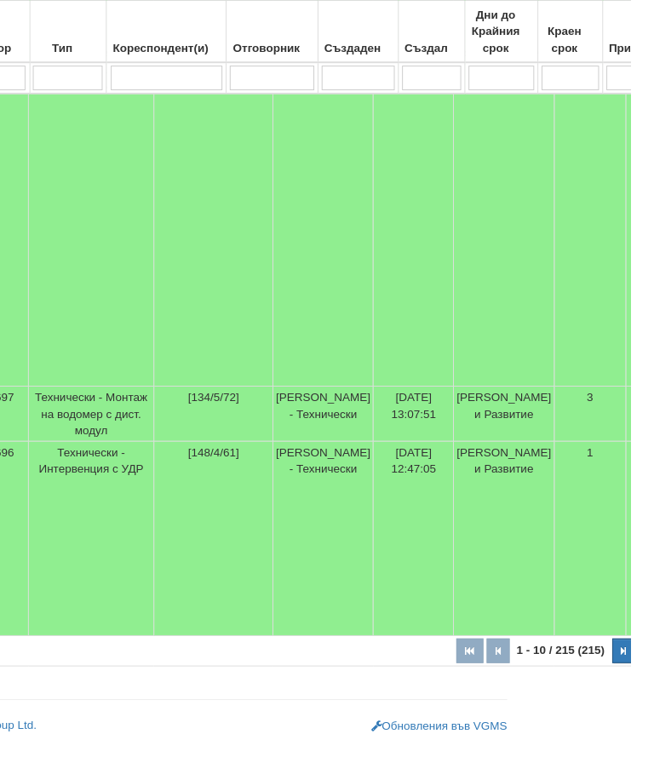
click at [645, 680] on icon "button" at bounding box center [647, 675] width 5 height 9
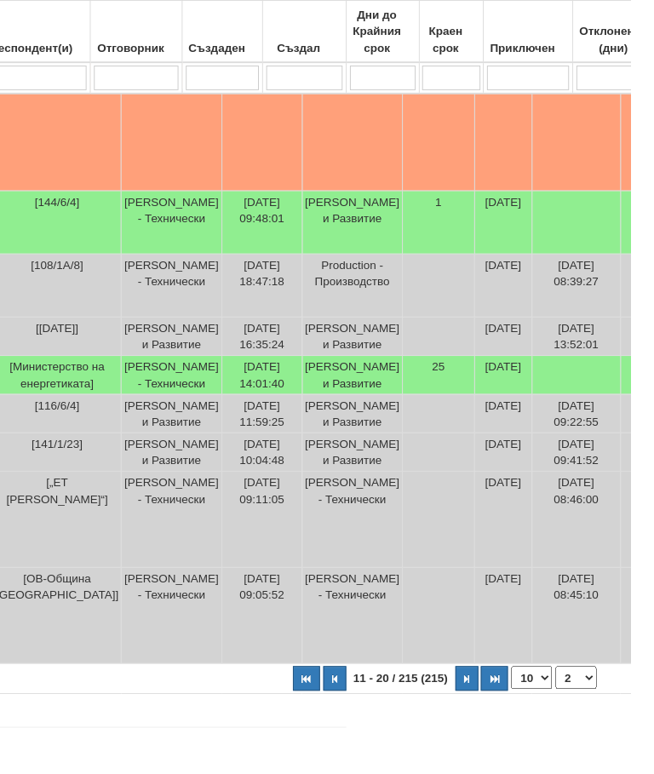
scroll to position [545, 283]
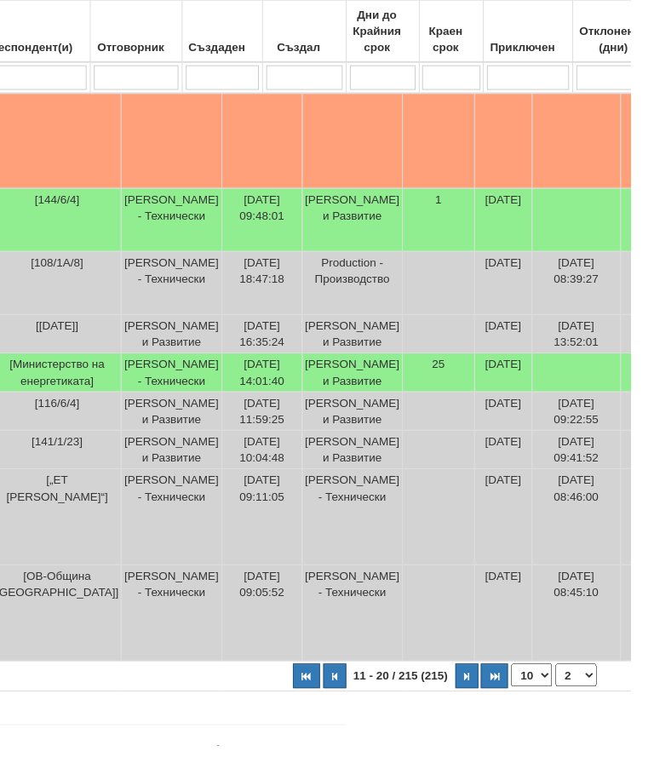
click at [472, 714] on button "button" at bounding box center [484, 702] width 24 height 26
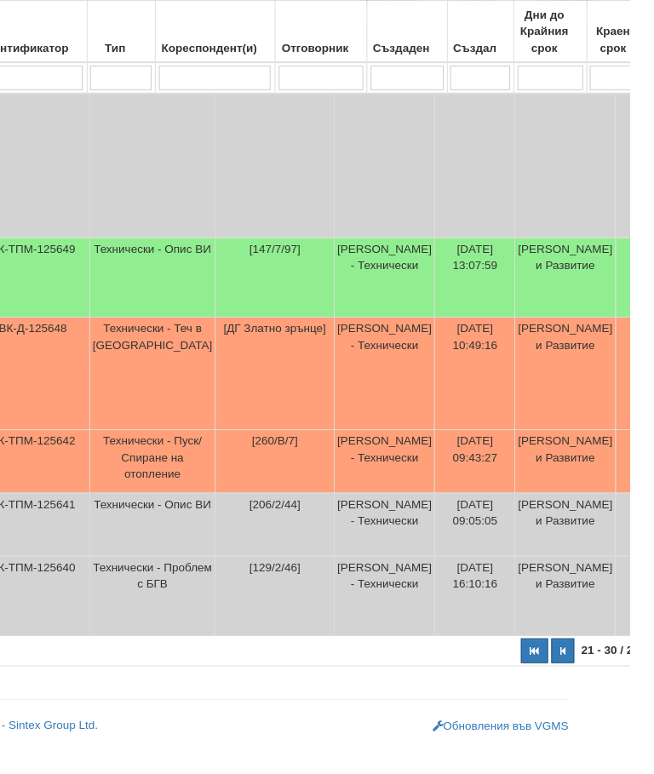
scroll to position [804, 55]
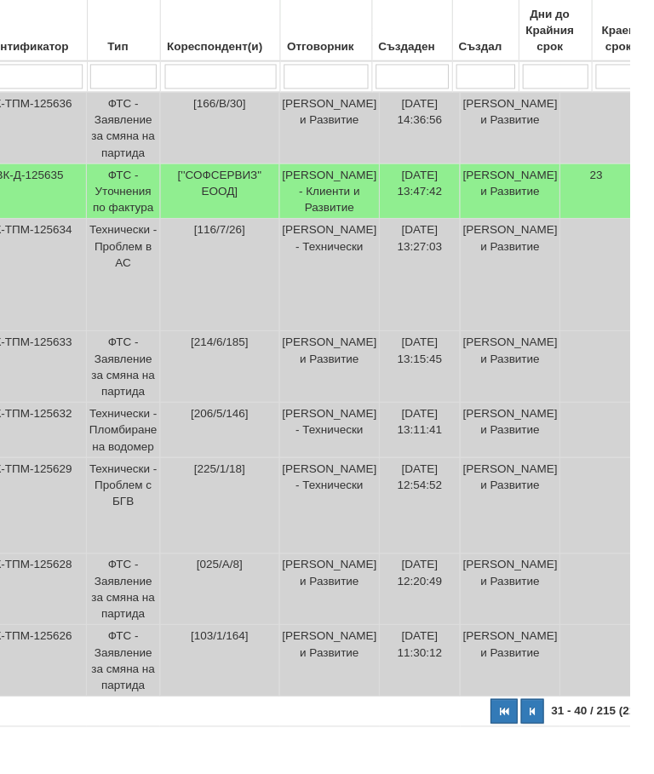
scroll to position [593, 55]
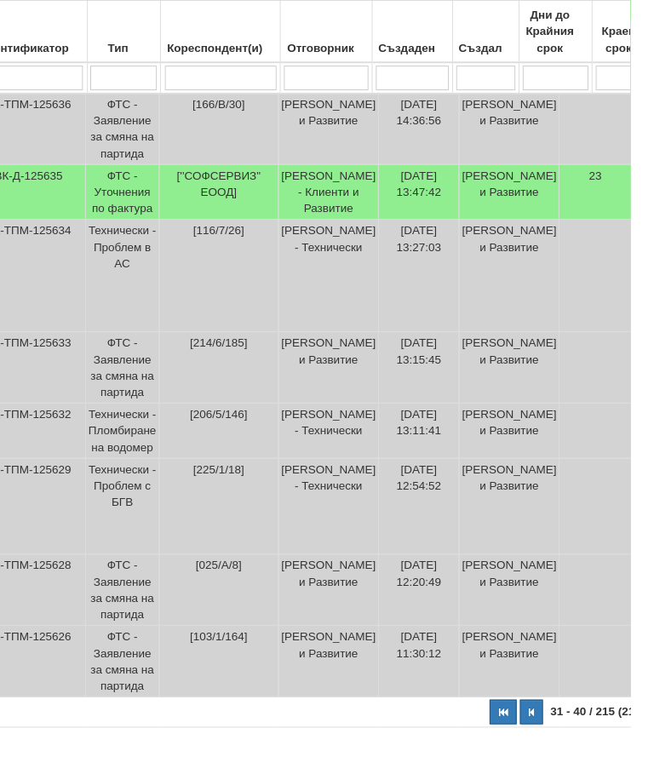
select select "5"
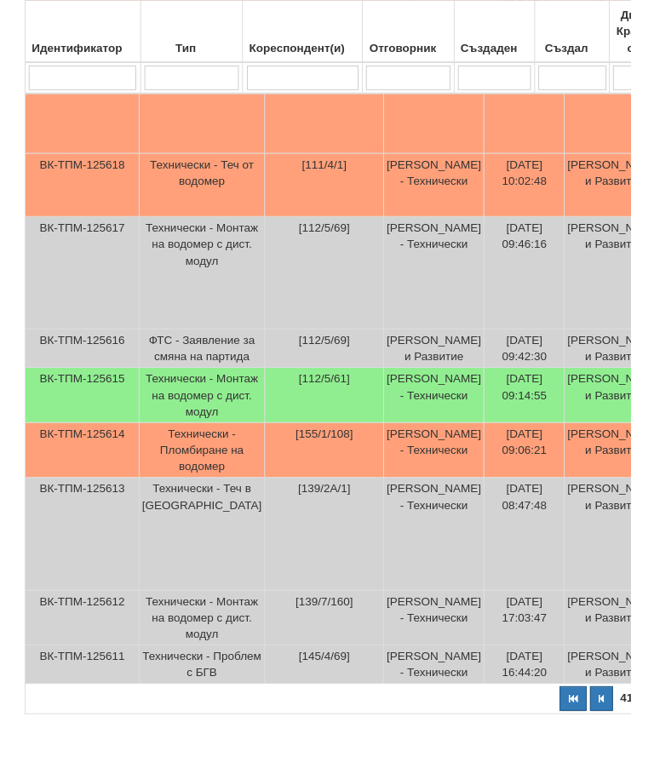
scroll to position [719, 0]
click at [589, 490] on td "[PERSON_NAME] и Развитие" at bounding box center [638, 466] width 104 height 57
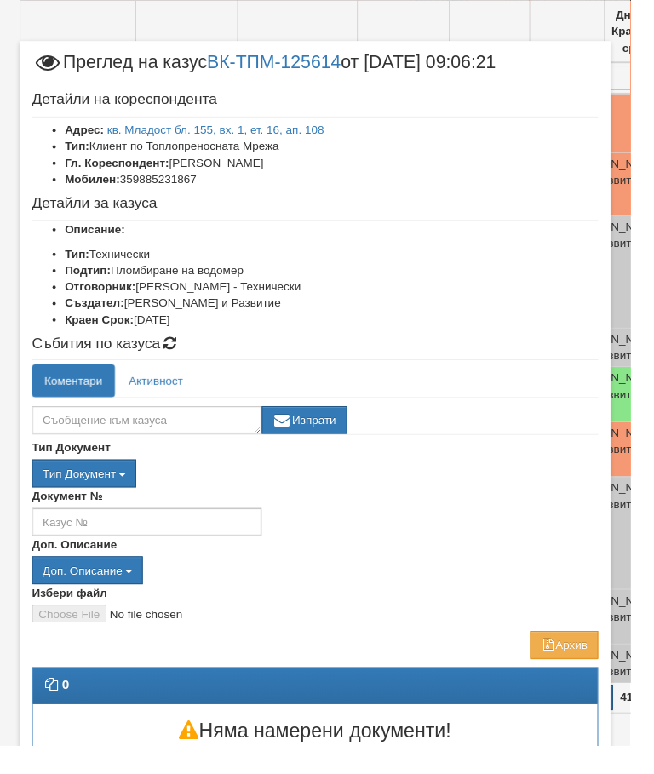
scroll to position [767, 5]
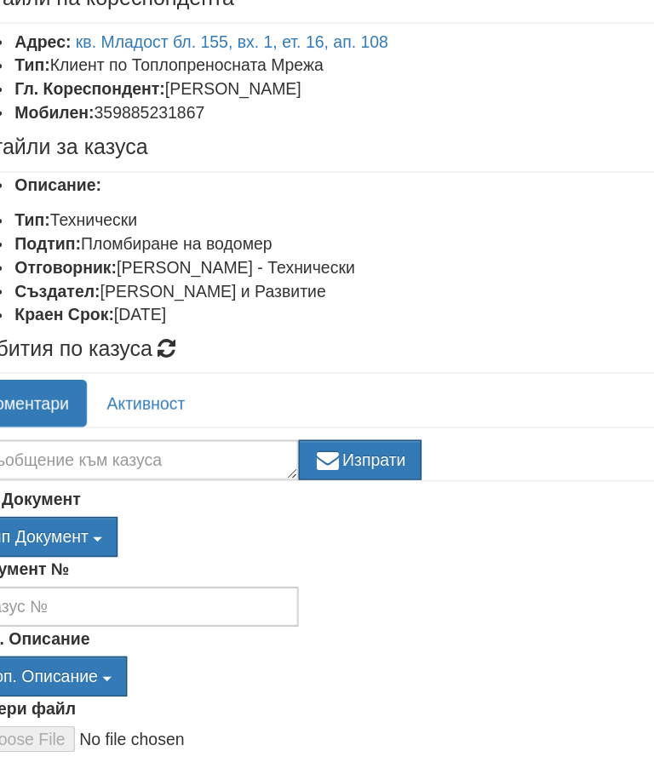
click at [195, 128] on link "кв. Младост бл. 155, вх. 1, ет. 16, ап. 108" at bounding box center [224, 135] width 225 height 14
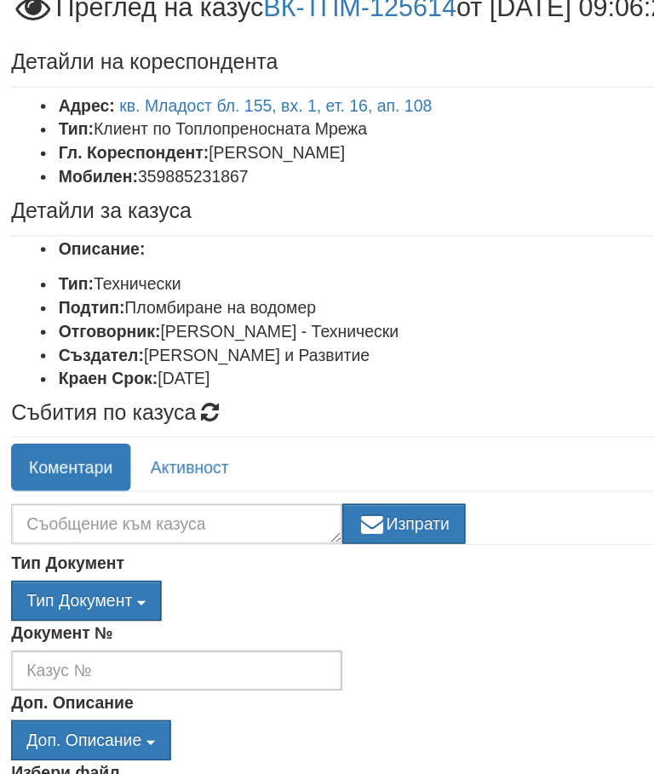
click at [153, 128] on link "кв. Младост бл. 155, вх. 1, ет. 16, ап. 108" at bounding box center [224, 135] width 225 height 14
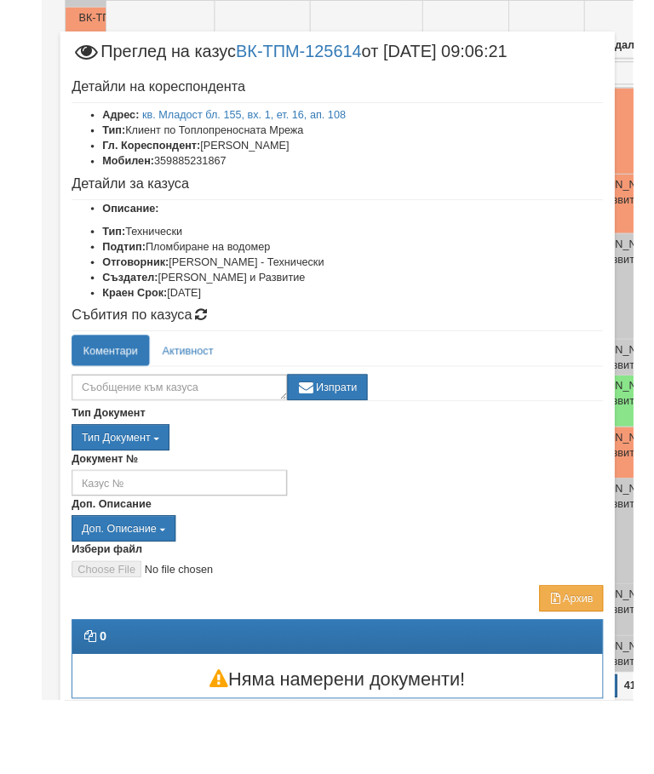
scroll to position [3, 0]
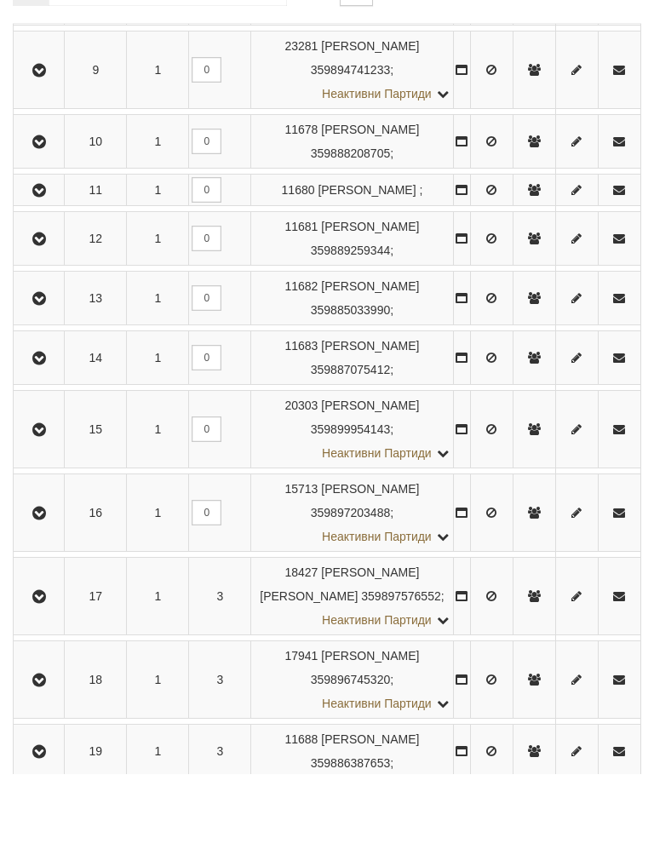
scroll to position [2246, 0]
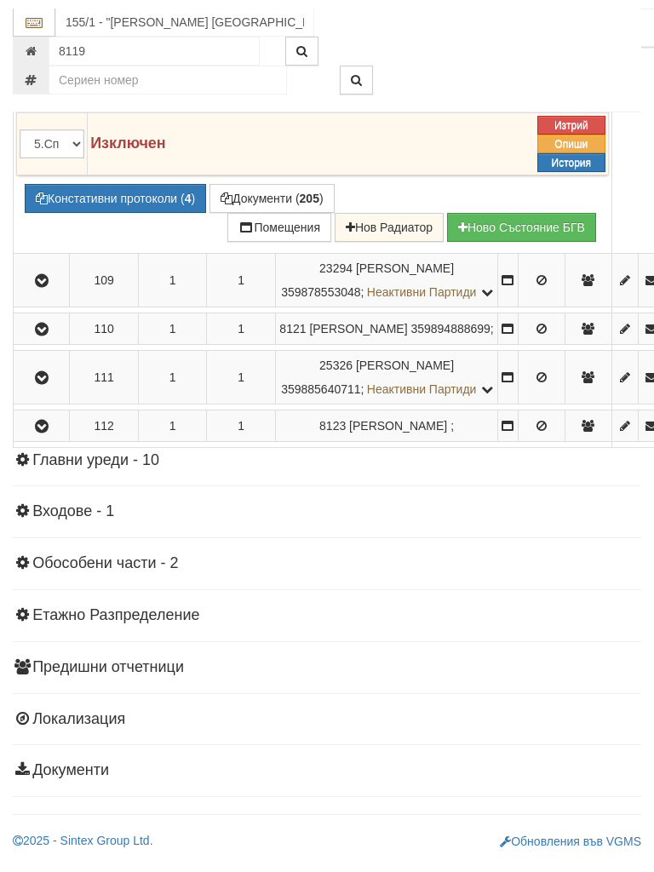
scroll to position [6903, 0]
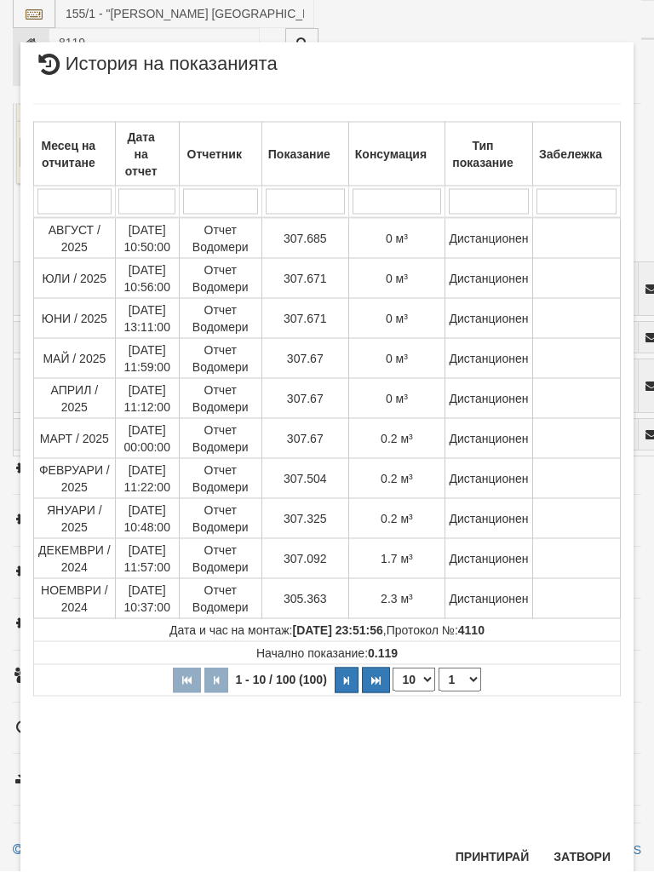
click at [345, 671] on button "button" at bounding box center [347, 681] width 24 height 26
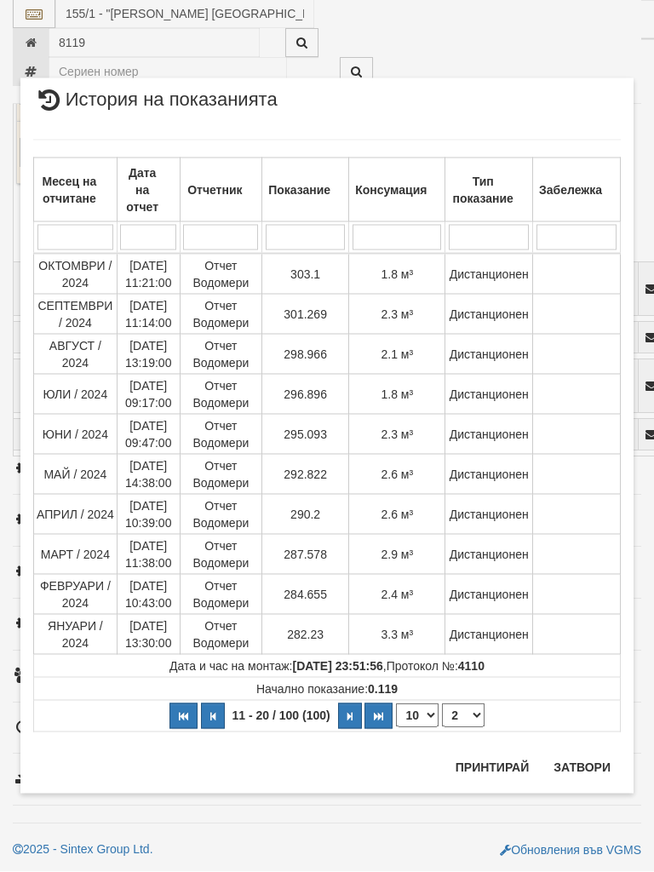
click at [350, 713] on button "button" at bounding box center [350, 716] width 24 height 26
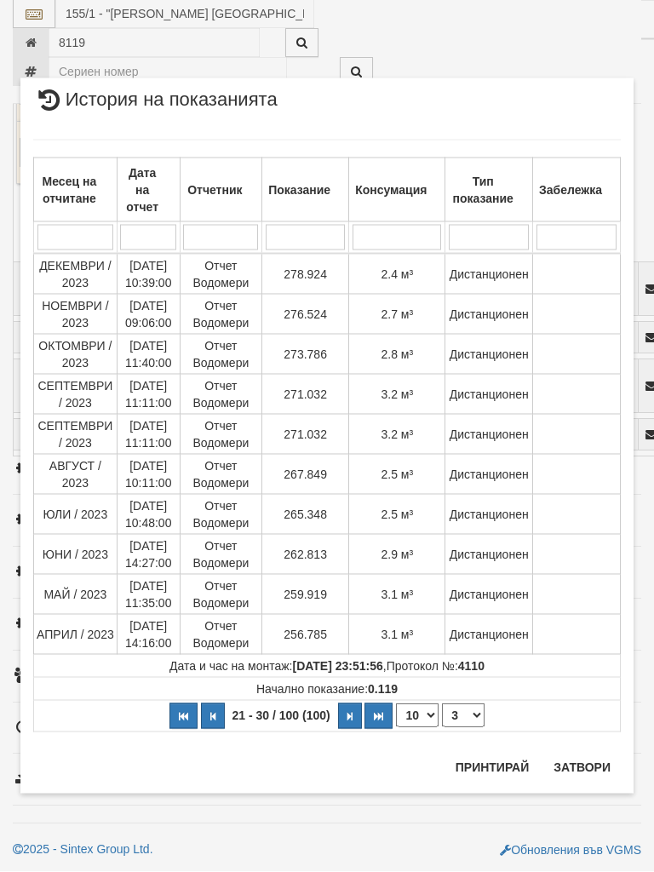
click at [219, 708] on button "button" at bounding box center [213, 716] width 24 height 26
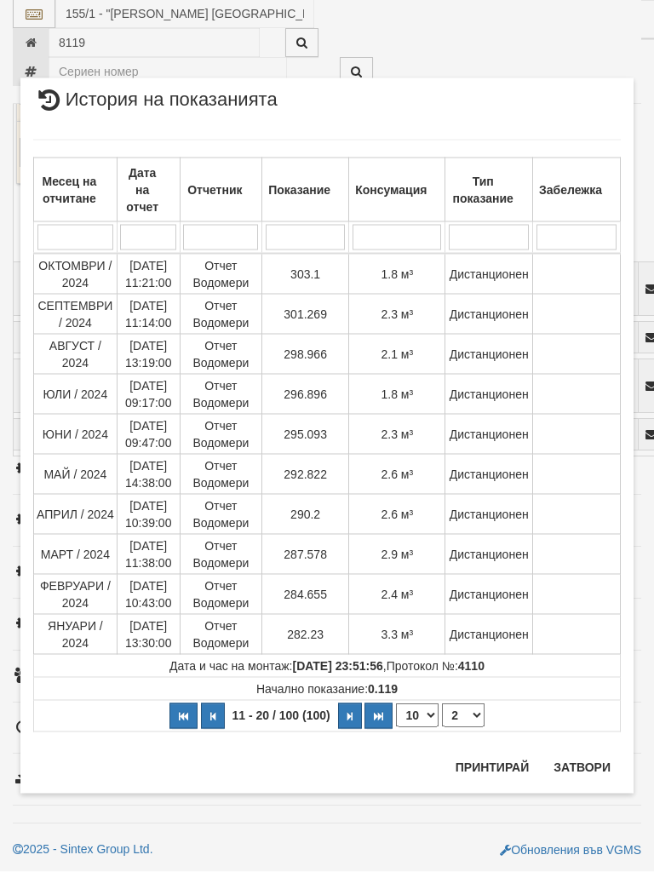
click at [181, 714] on button "button" at bounding box center [183, 716] width 28 height 26
select select "1"
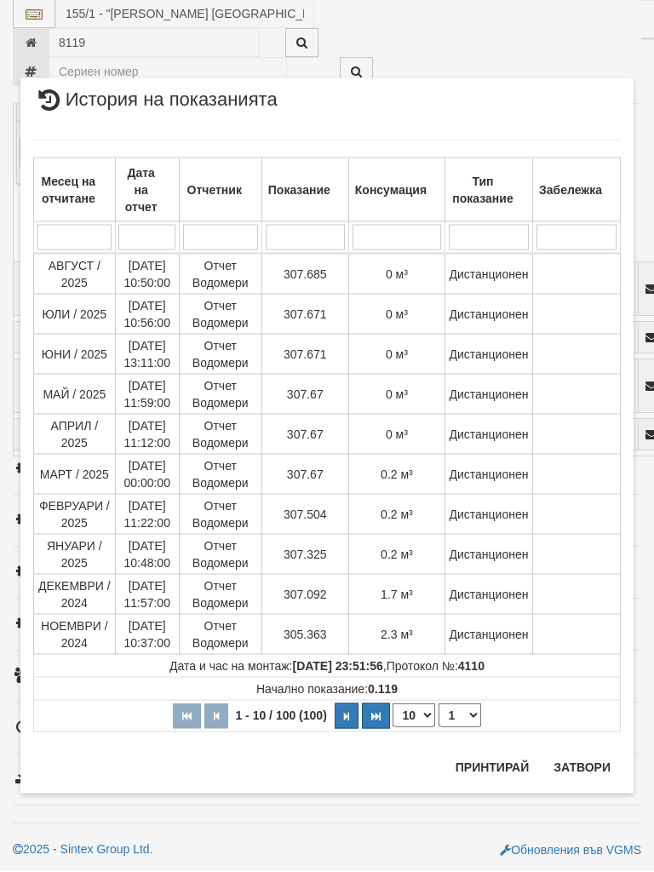
click at [584, 759] on button "Затвори" at bounding box center [581, 767] width 77 height 27
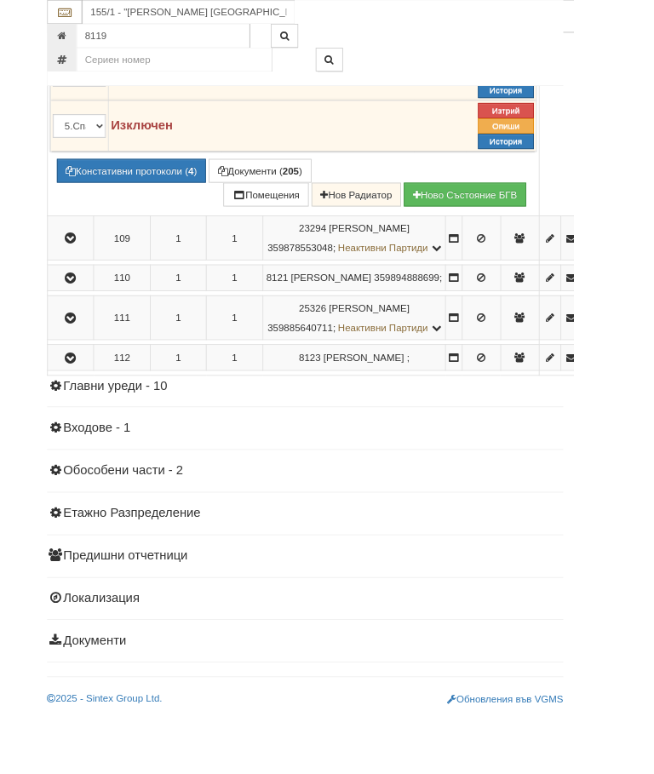
scroll to position [6609, 0]
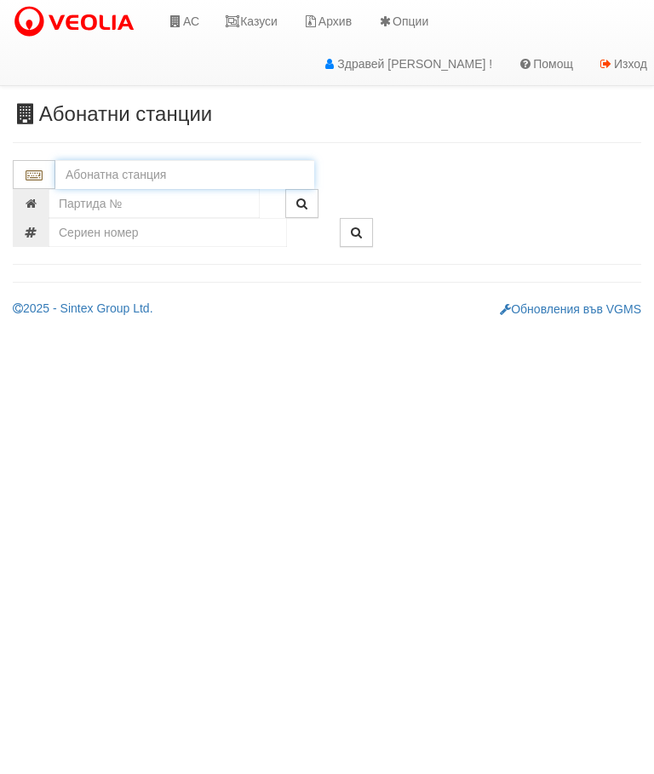
click at [136, 164] on input "text" at bounding box center [184, 174] width 259 height 29
click at [164, 201] on div "155/1 - Младост - "ВЕОЛИЯ"" at bounding box center [185, 202] width 254 height 20
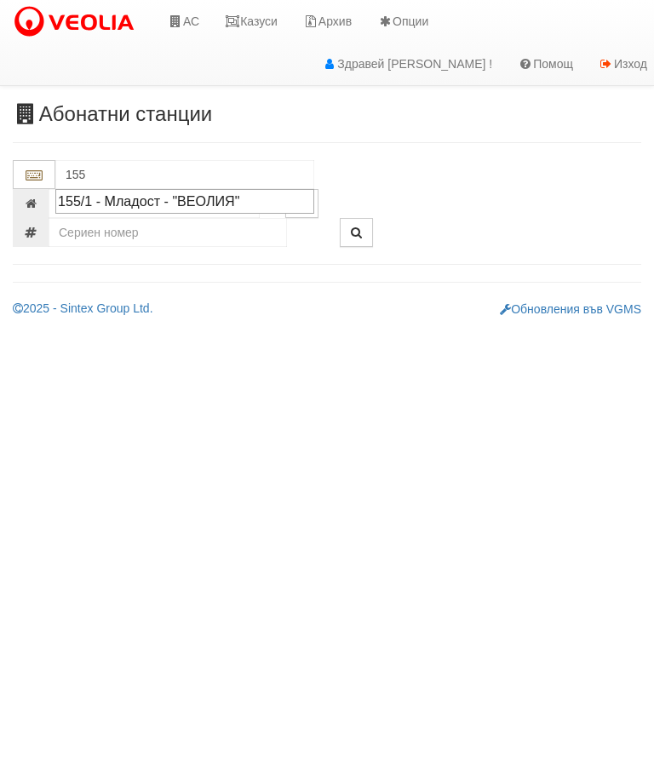
type input "155/1 - Младост - "ВЕОЛИЯ""
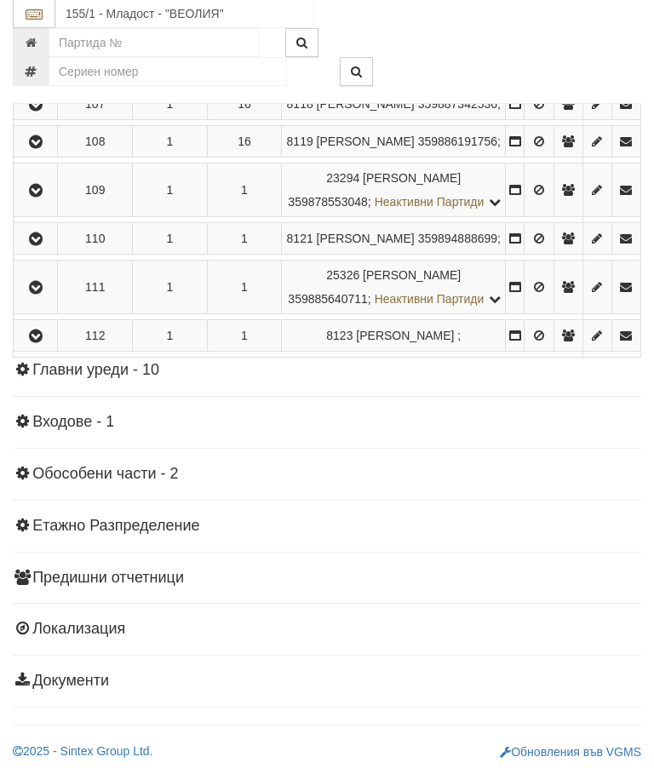
scroll to position [7648, 0]
click at [52, 155] on button "button" at bounding box center [35, 142] width 38 height 26
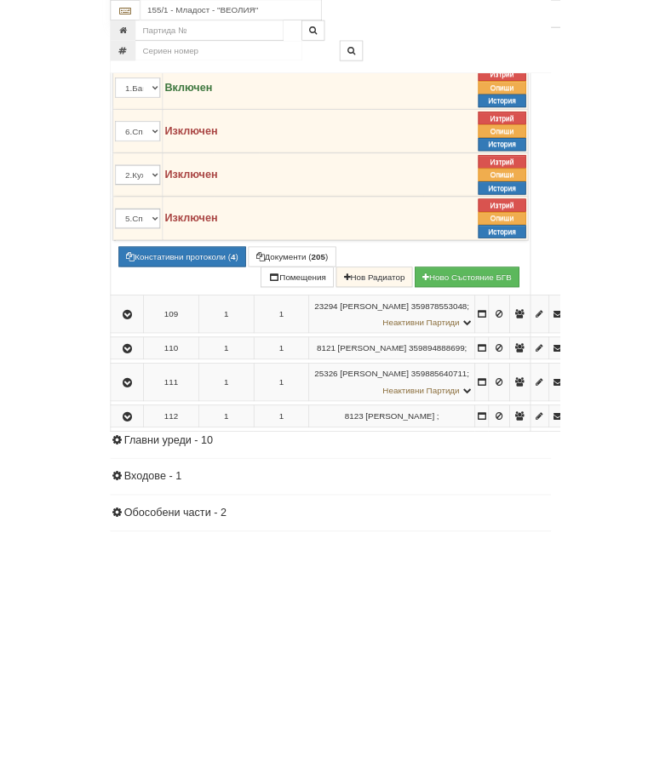
scroll to position [6260, 0]
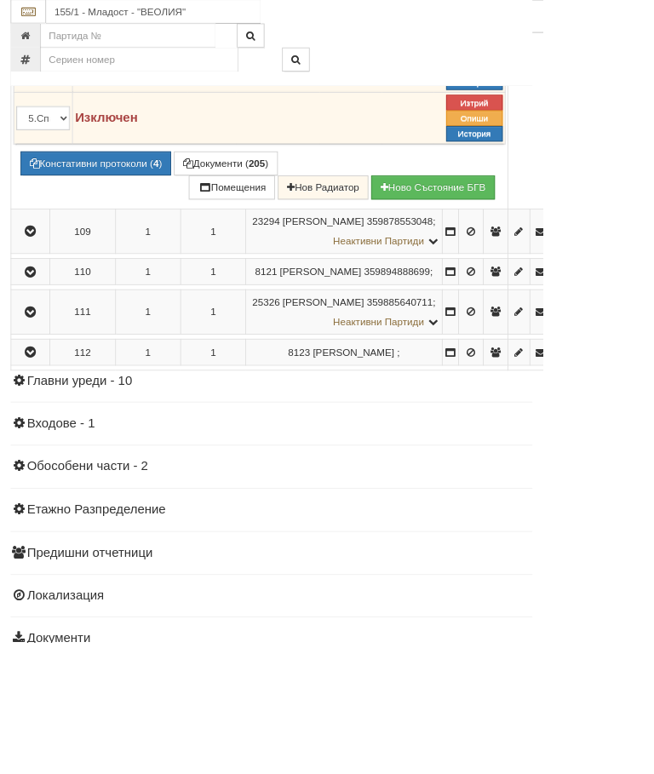
click at [0, 0] on button "Редакция / Протокол" at bounding box center [0, 0] width 0 height 0
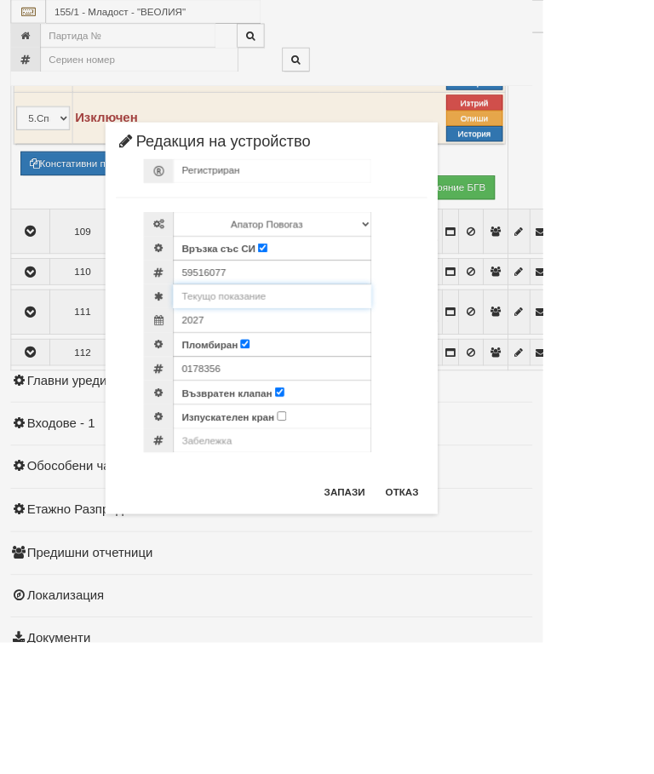
click at [384, 361] on input "text" at bounding box center [328, 356] width 238 height 29
type input "307.687"
click at [437, 438] on div "0178356" at bounding box center [343, 443] width 341 height 29
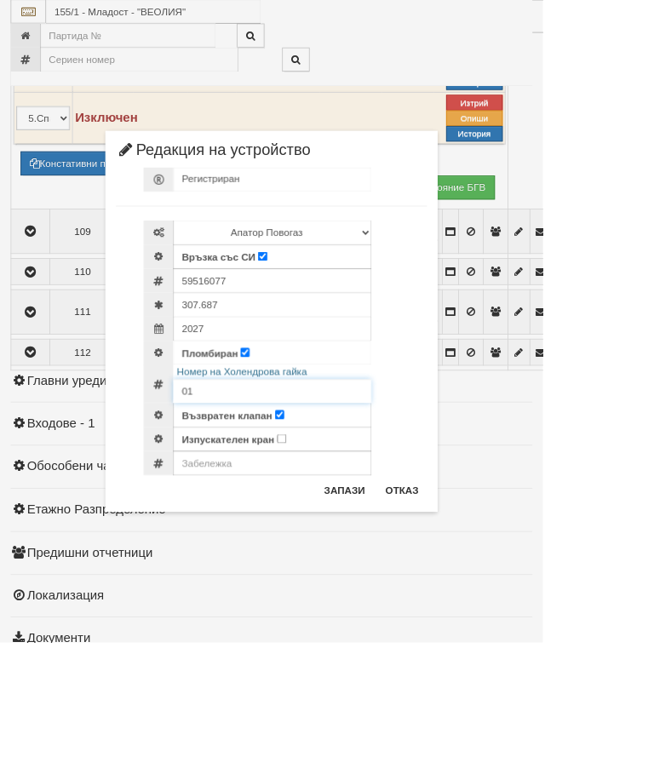
type input "0"
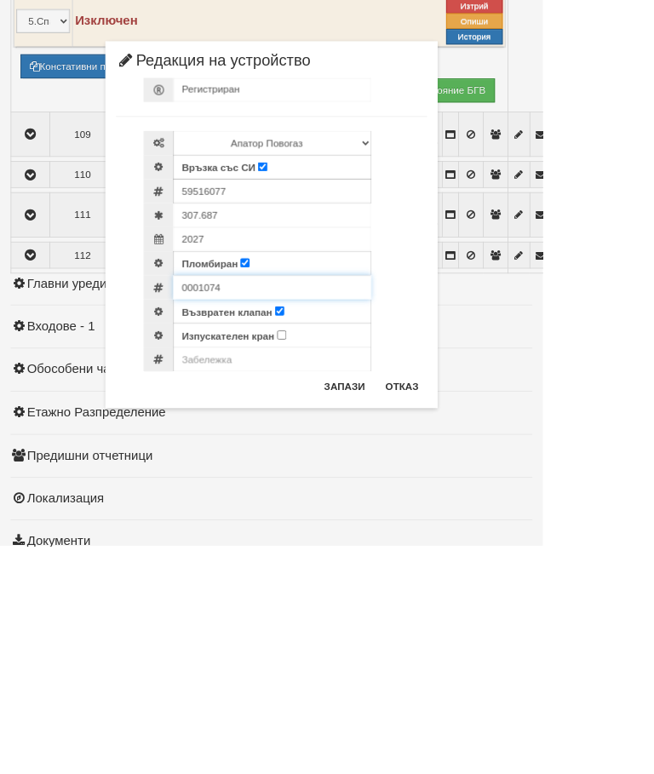
type input "0001074"
click at [450, 568] on button "Запази" at bounding box center [415, 581] width 70 height 27
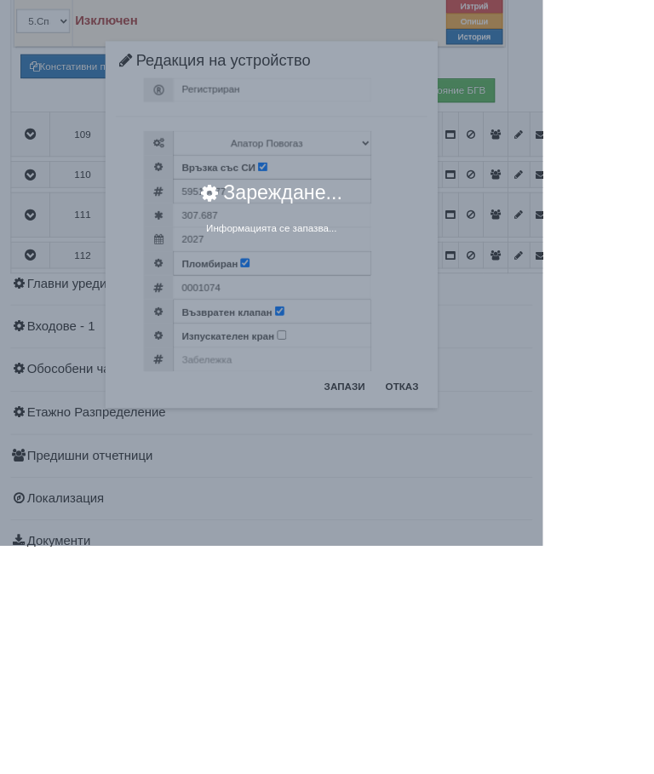
scroll to position [6376, 0]
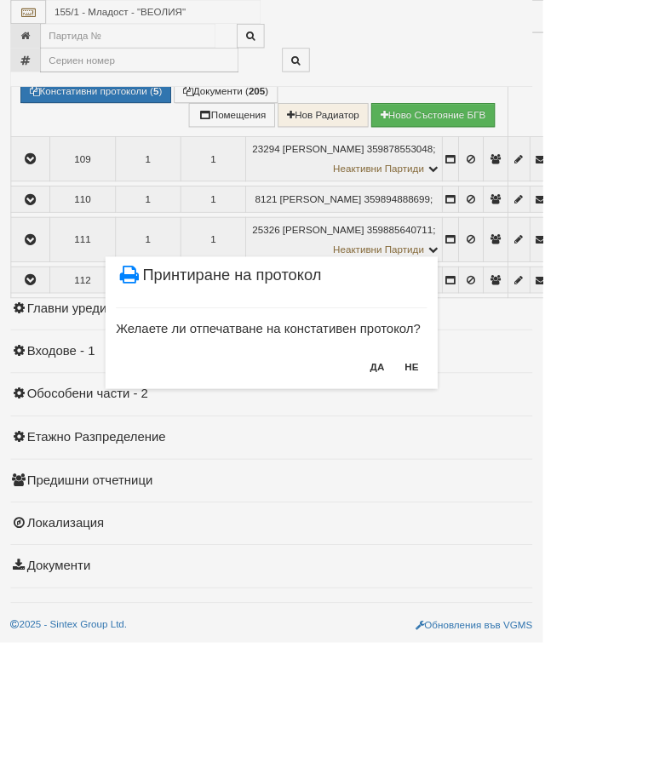
click at [514, 441] on button "НЕ" at bounding box center [496, 441] width 37 height 27
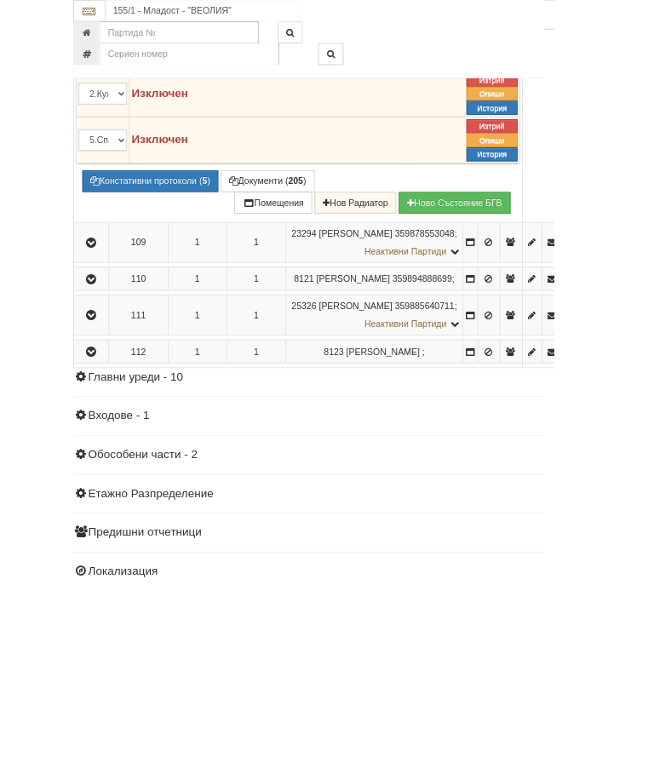
scroll to position [6318, 0]
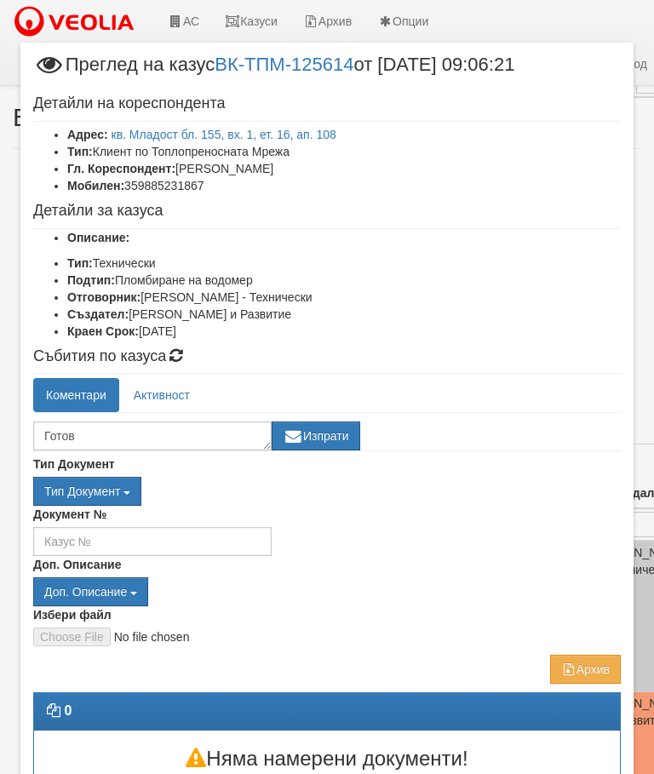
select select "5"
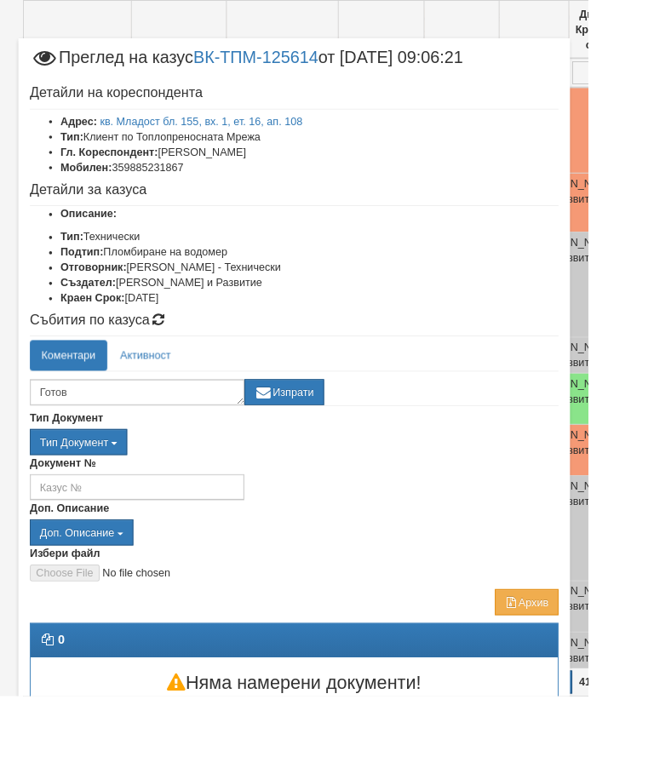
scroll to position [3, 0]
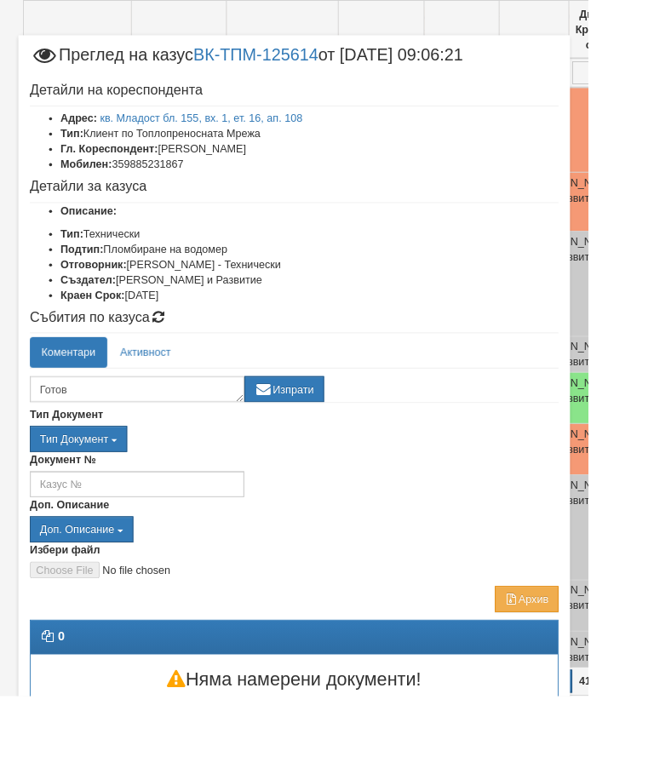
type textarea "Готов"
click at [345, 424] on button "Изпрати" at bounding box center [316, 432] width 89 height 29
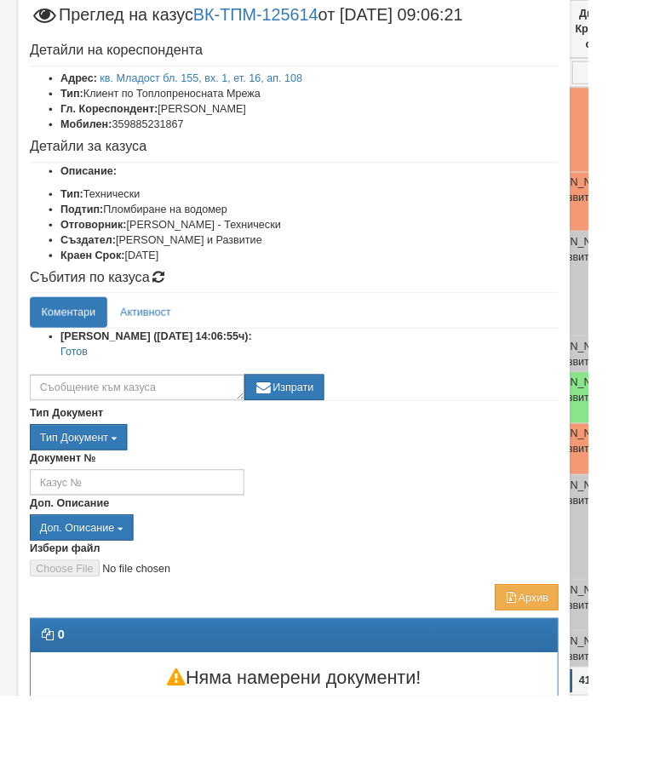
scroll to position [46, 0]
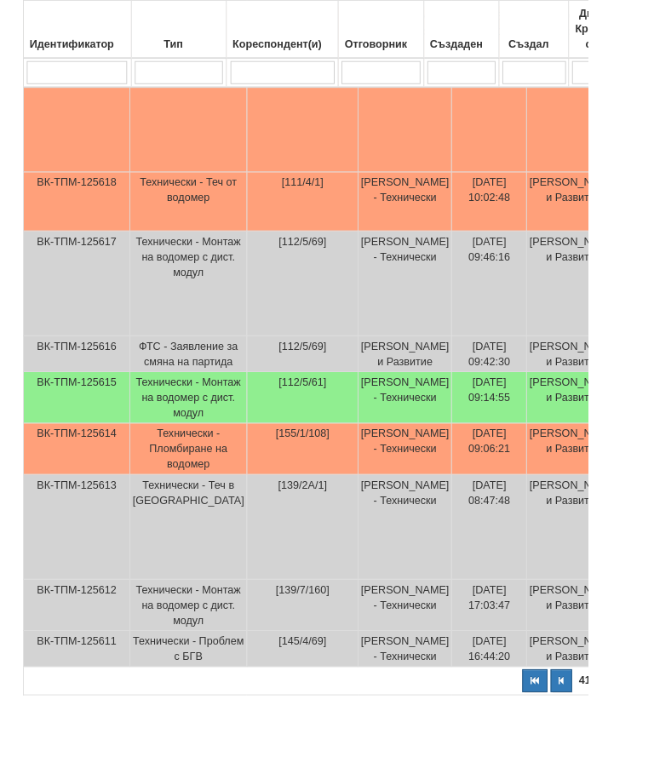
click at [536, 521] on td "[DATE] 09:06:21" at bounding box center [543, 499] width 83 height 57
